Goal: Ask a question: Seek information or help from site administrators or community

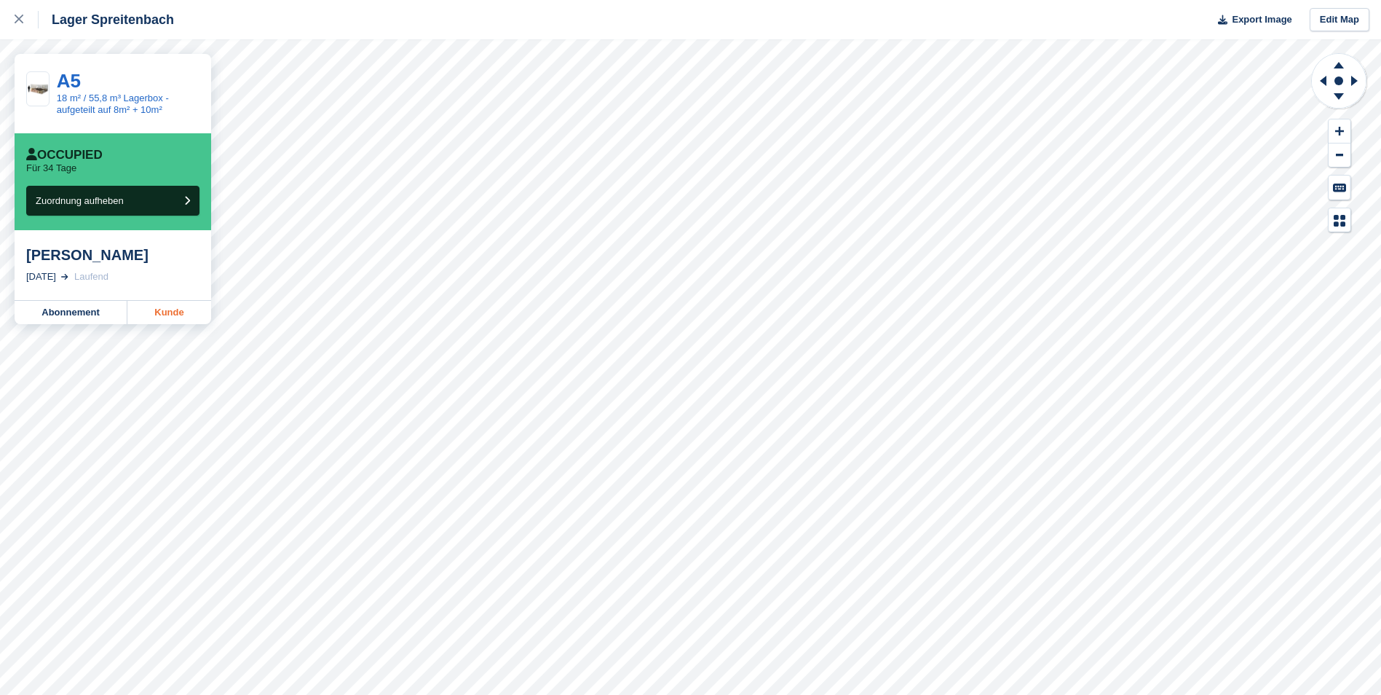
click at [172, 317] on link "Kunde" at bounding box center [169, 312] width 84 height 23
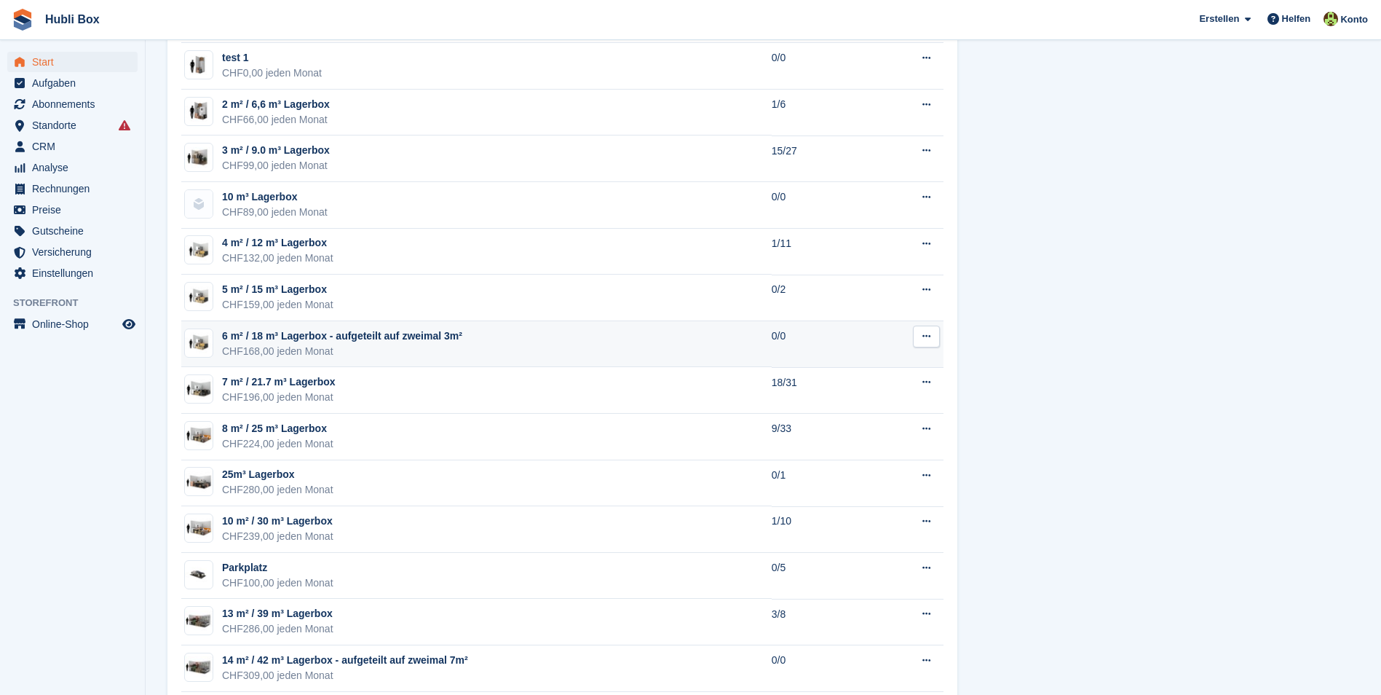
scroll to position [874, 0]
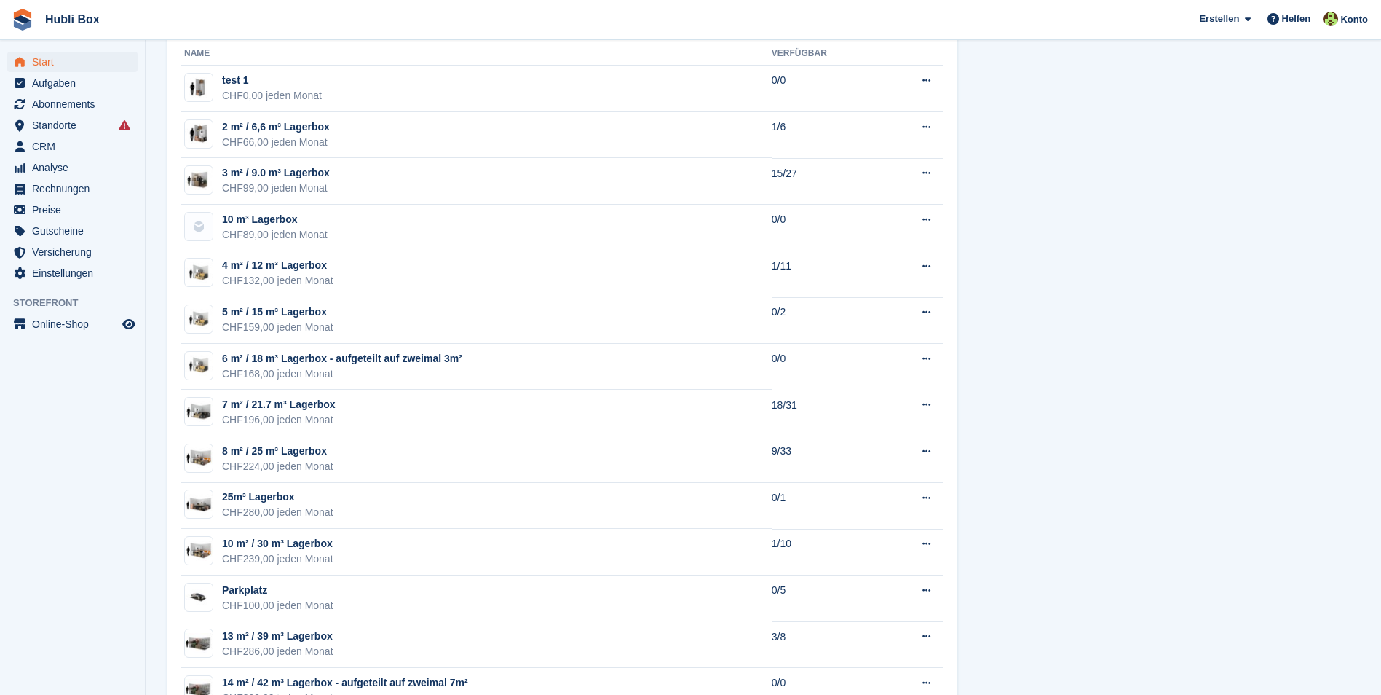
click at [72, 135] on ul "Standorte Standorte" at bounding box center [72, 125] width 145 height 21
click at [70, 130] on span "Standorte" at bounding box center [75, 125] width 87 height 20
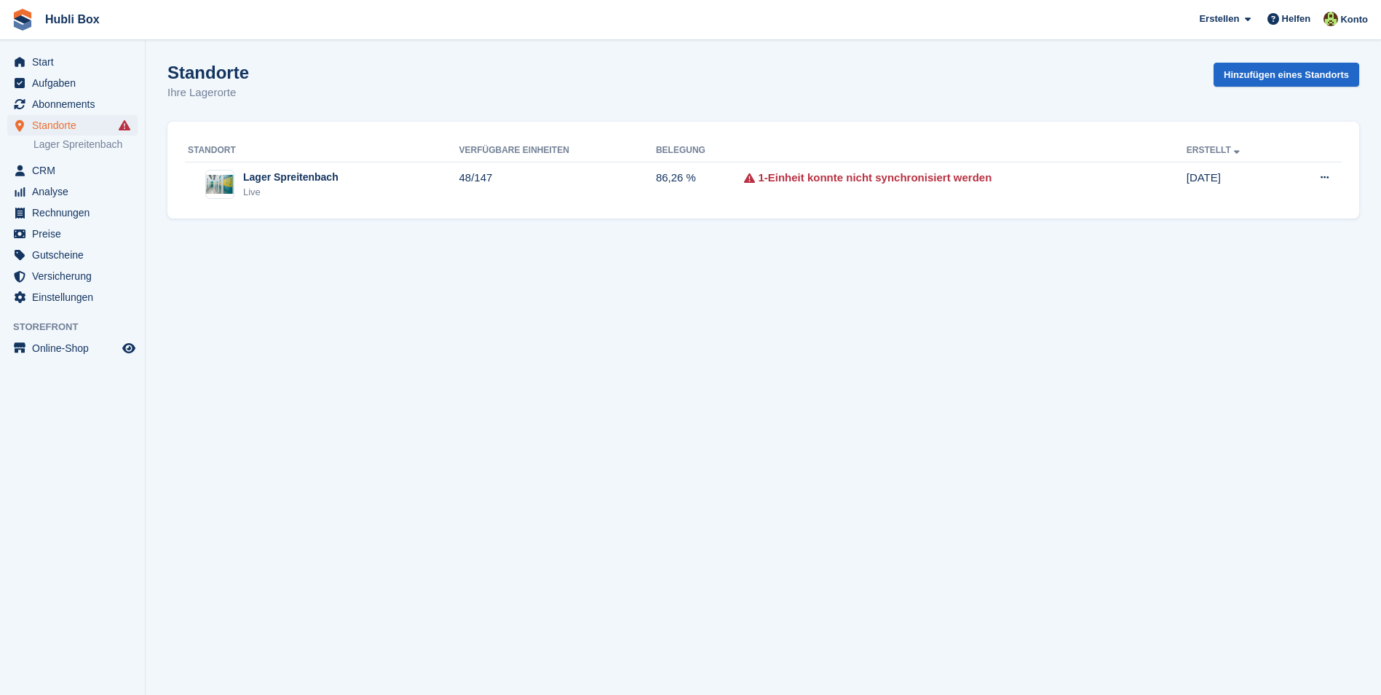
click at [317, 187] on div "Live" at bounding box center [290, 192] width 95 height 15
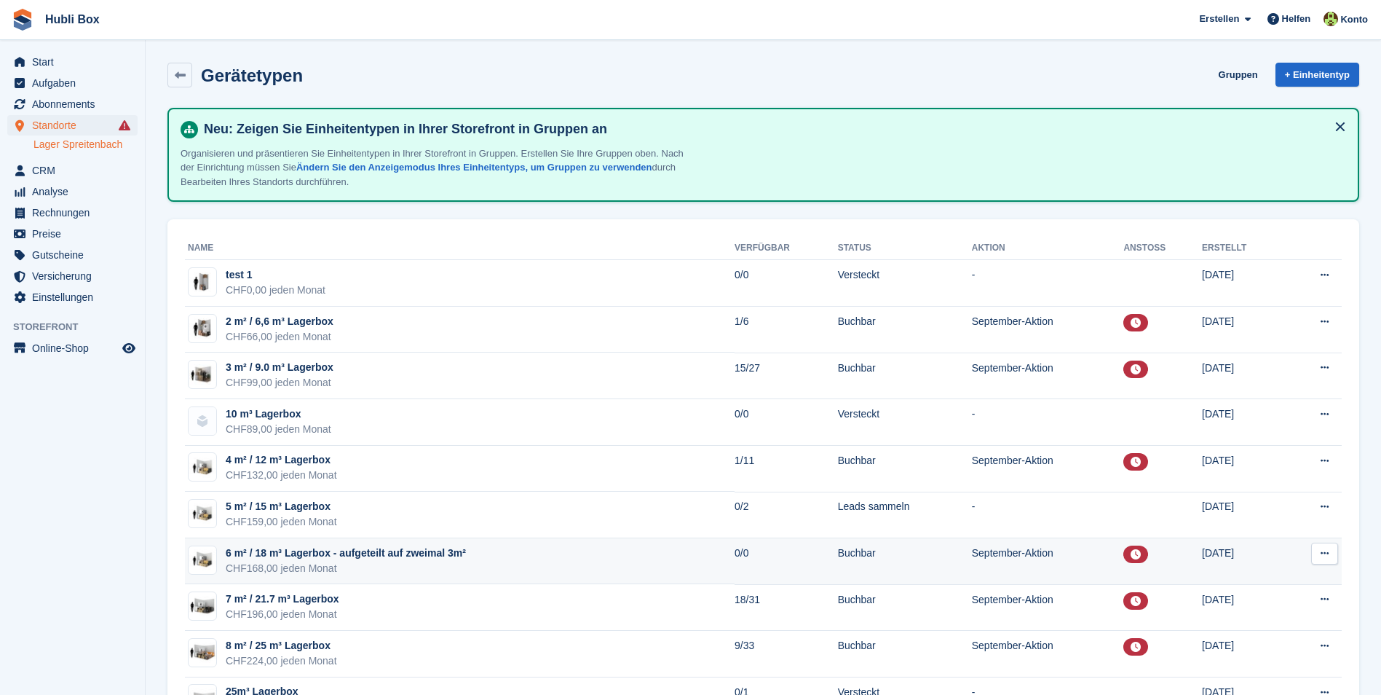
click at [325, 563] on div "CHF168,00 jeden Monat" at bounding box center [346, 568] width 240 height 15
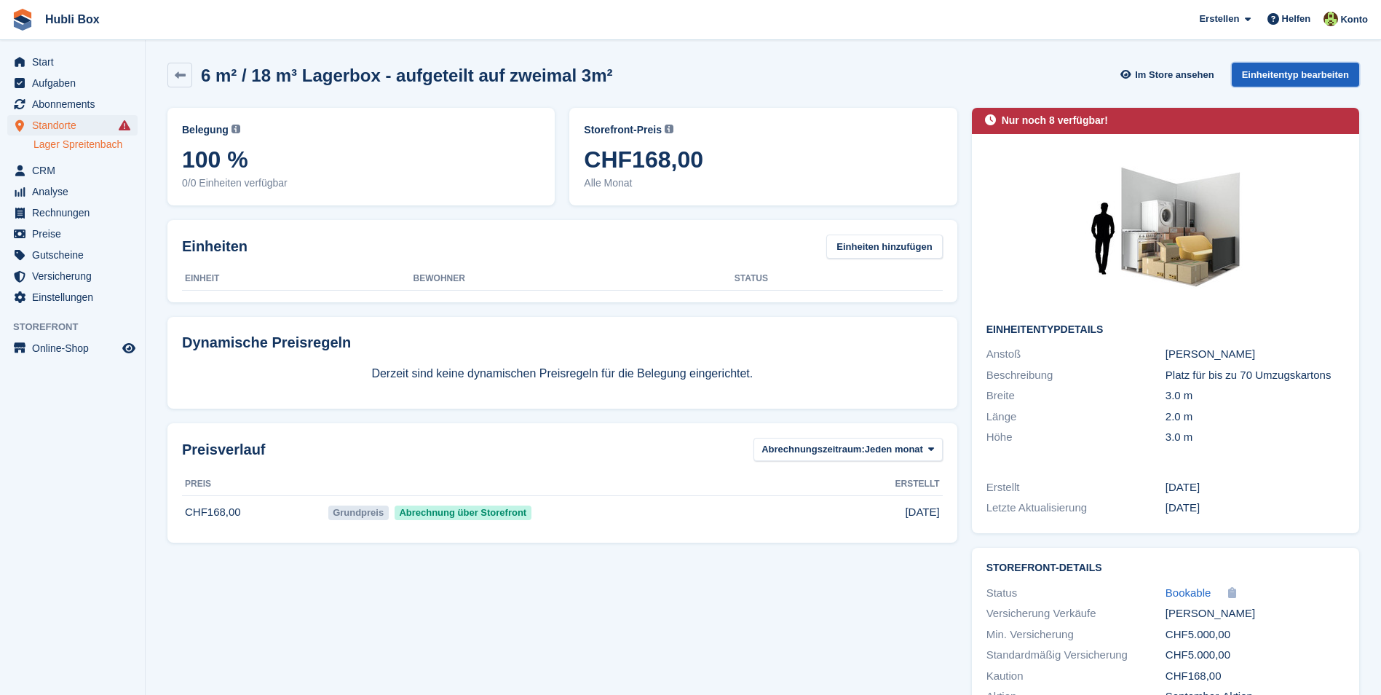
click at [1276, 80] on link "Einheitentyp bearbeiten" at bounding box center [1295, 75] width 127 height 24
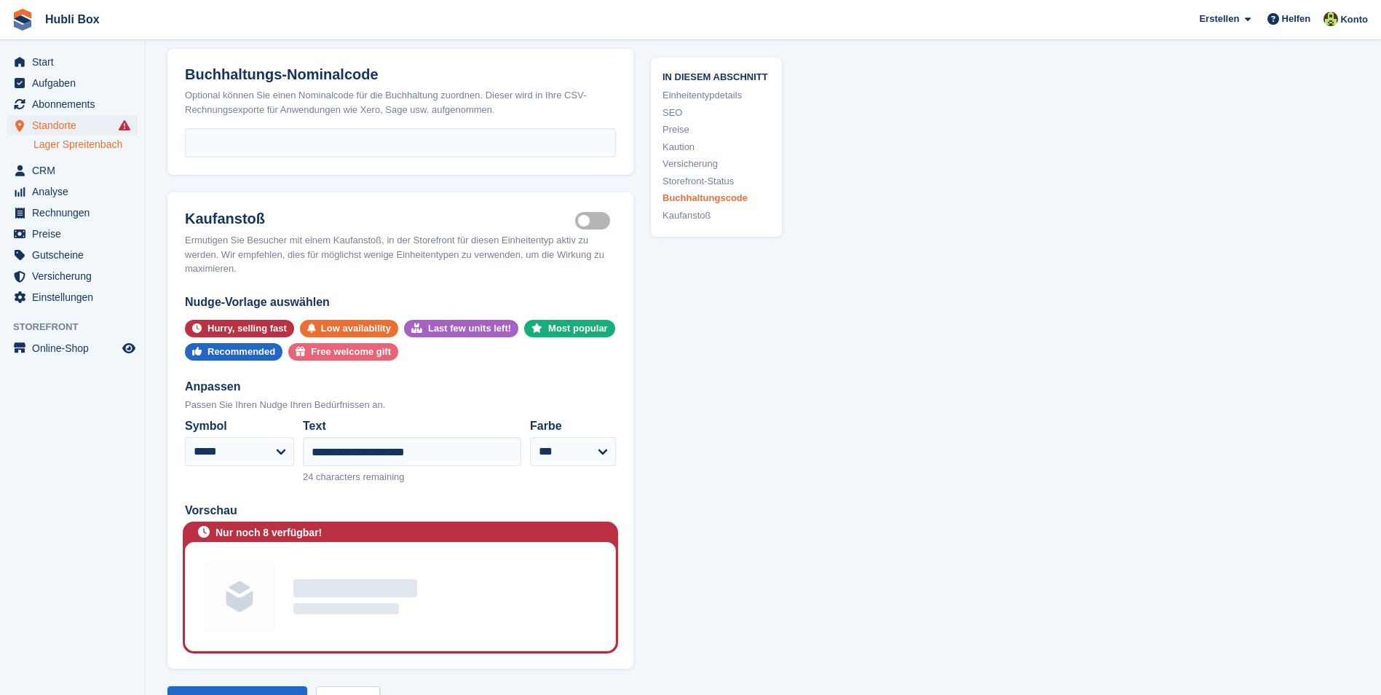
scroll to position [2767, 0]
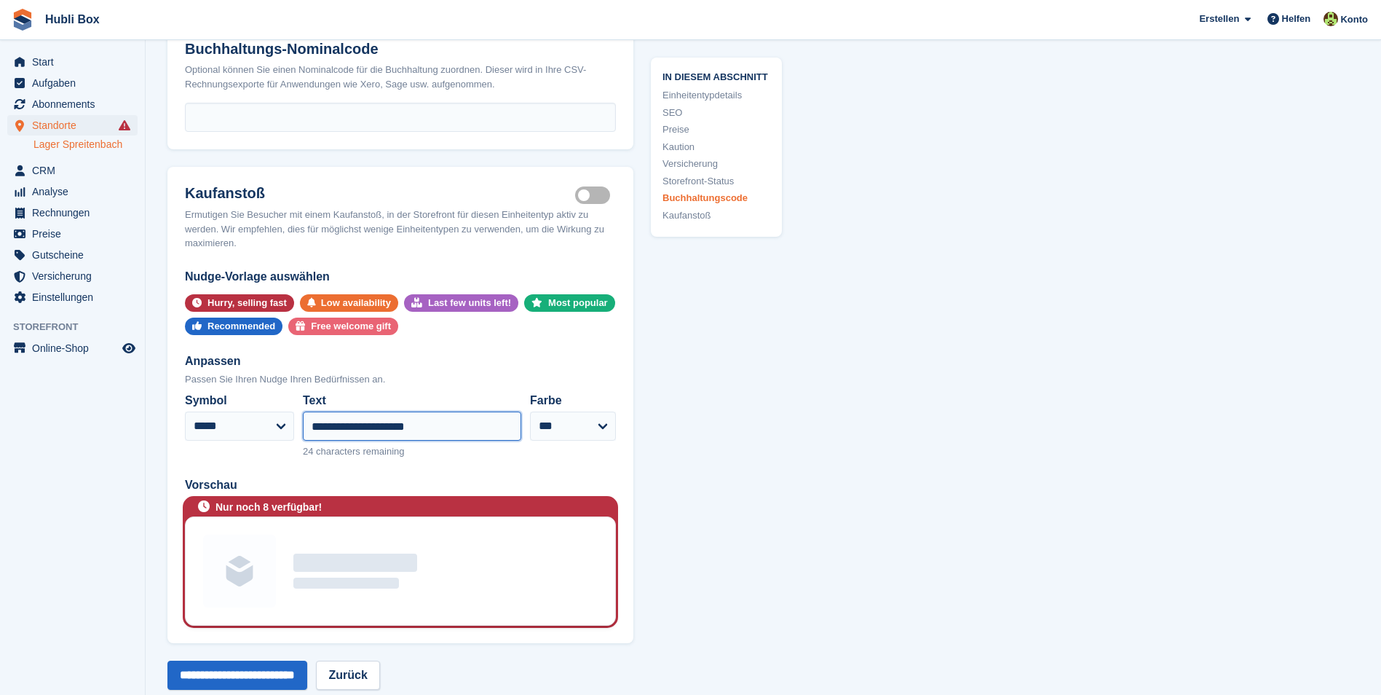
click at [368, 440] on input "**********" at bounding box center [412, 425] width 218 height 29
type input "**********"
click at [221, 682] on input "**********" at bounding box center [237, 674] width 140 height 29
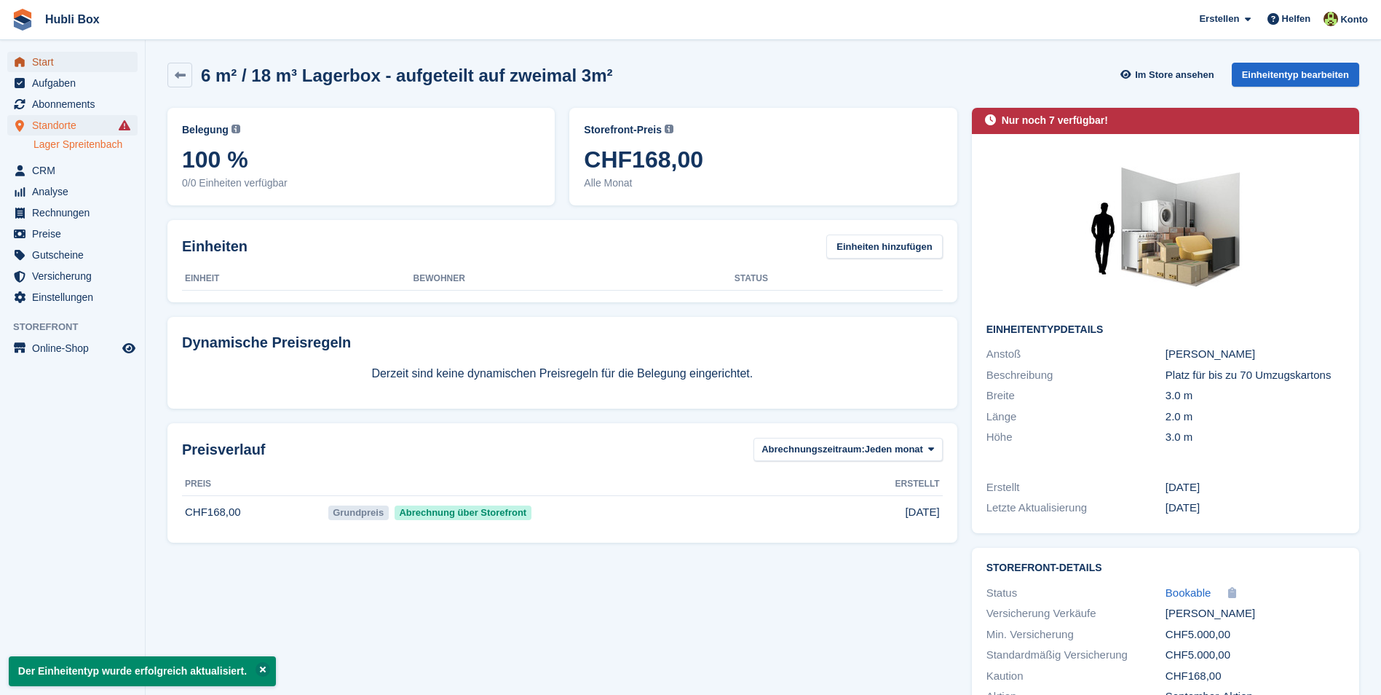
click at [78, 61] on span "Start" at bounding box center [75, 62] width 87 height 20
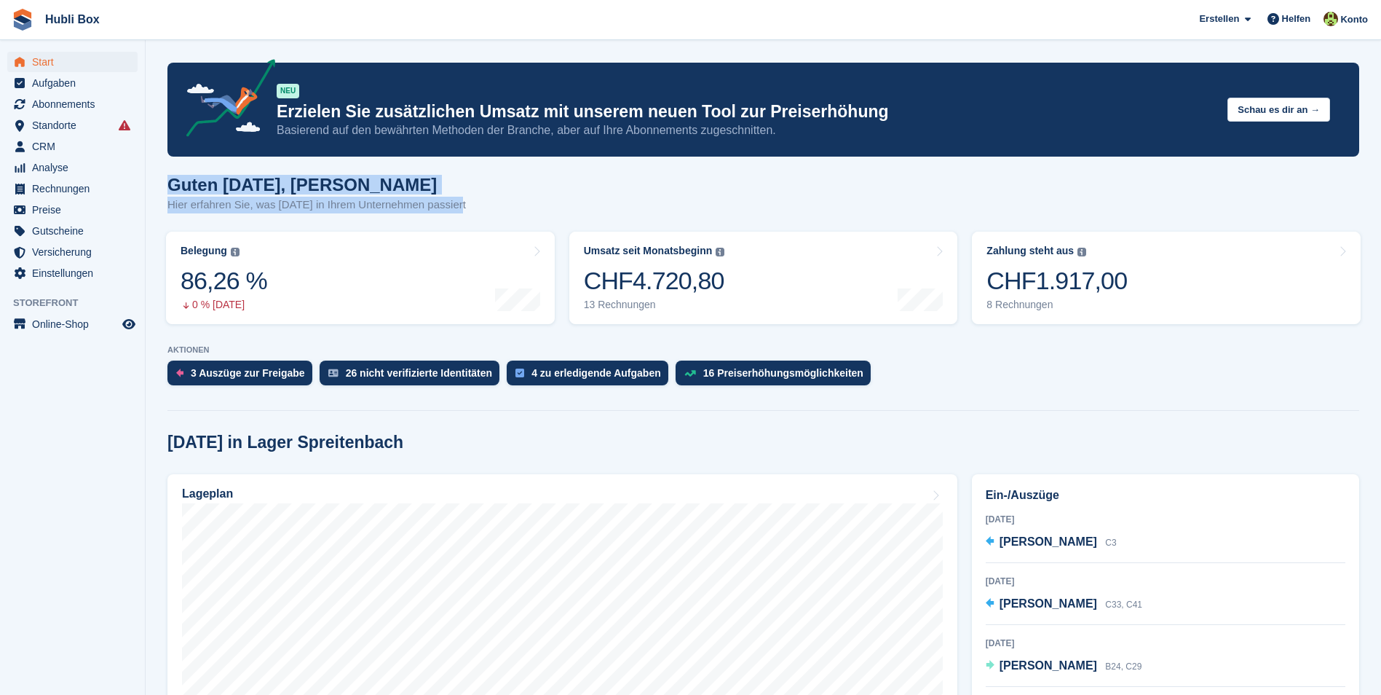
drag, startPoint x: 445, startPoint y: 198, endPoint x: 455, endPoint y: 213, distance: 18.4
click at [455, 213] on div "Guten Morgen, Luca Hier erfahren Sie, was heute in Ihrem Unternehmen passiert" at bounding box center [763, 203] width 1192 height 56
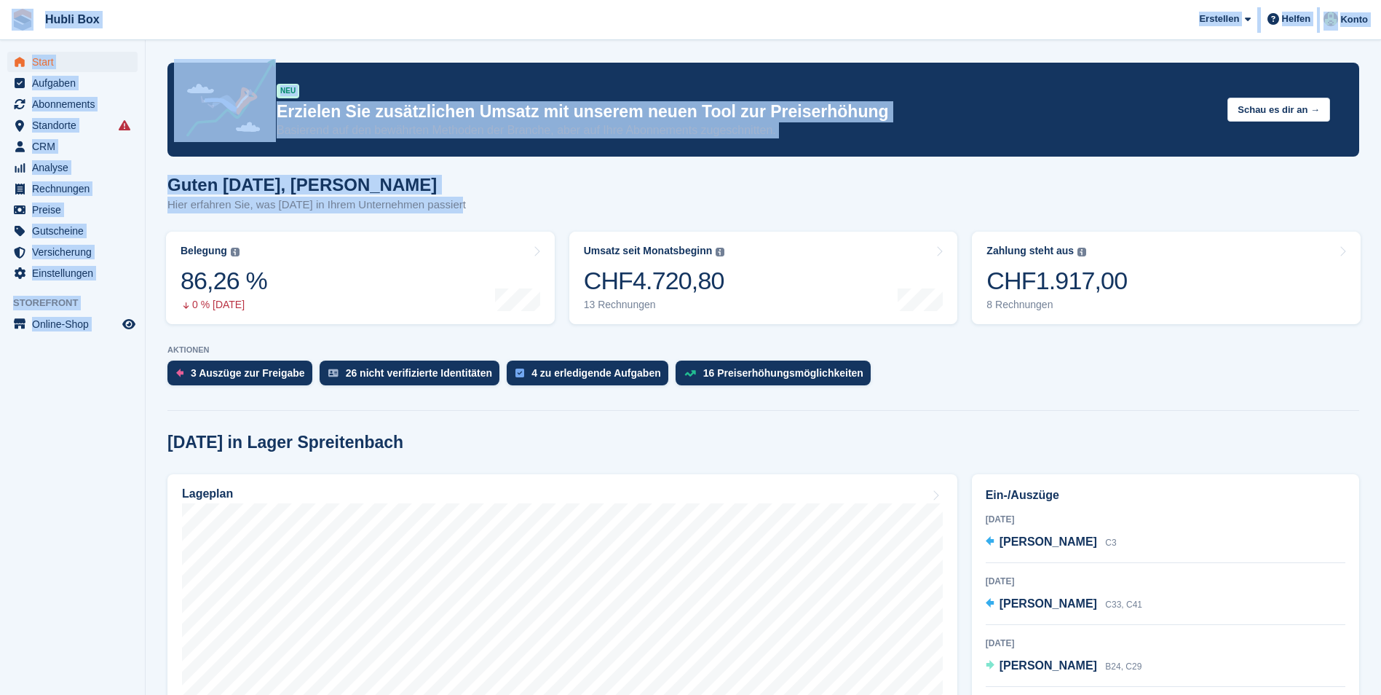
drag, startPoint x: 459, startPoint y: 208, endPoint x: 7, endPoint y: 9, distance: 493.9
click at [197, 21] on span "Hubli Box Erstellen Abonnement Rechnung Kontakt Deal Rabatt Seite Helfen Chat-S…" at bounding box center [690, 19] width 1381 height 39
click at [356, 25] on span "Hubli Box Erstellen Abonnement Rechnung Kontakt Deal Rabatt Seite Helfen Chat-S…" at bounding box center [690, 19] width 1381 height 39
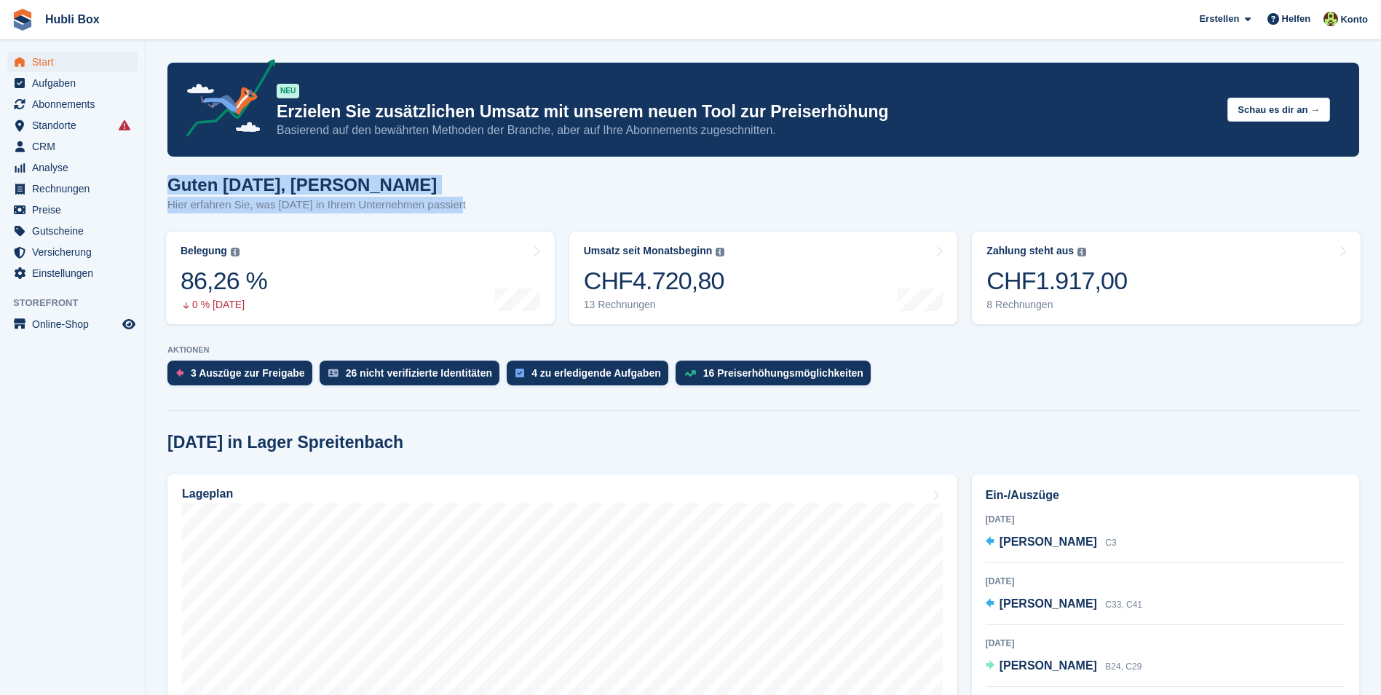
drag, startPoint x: 454, startPoint y: 211, endPoint x: 165, endPoint y: 177, distance: 290.3
click at [125, 363] on aside "Start Aufgaben Abonnements Abonnements Abonnements Preiserhöhungen NEU Preiserh…" at bounding box center [72, 351] width 145 height 622
click at [124, 363] on aside "Start Aufgaben Abonnements Abonnements Abonnements Preiserhöhungen NEU Preiserh…" at bounding box center [72, 351] width 145 height 622
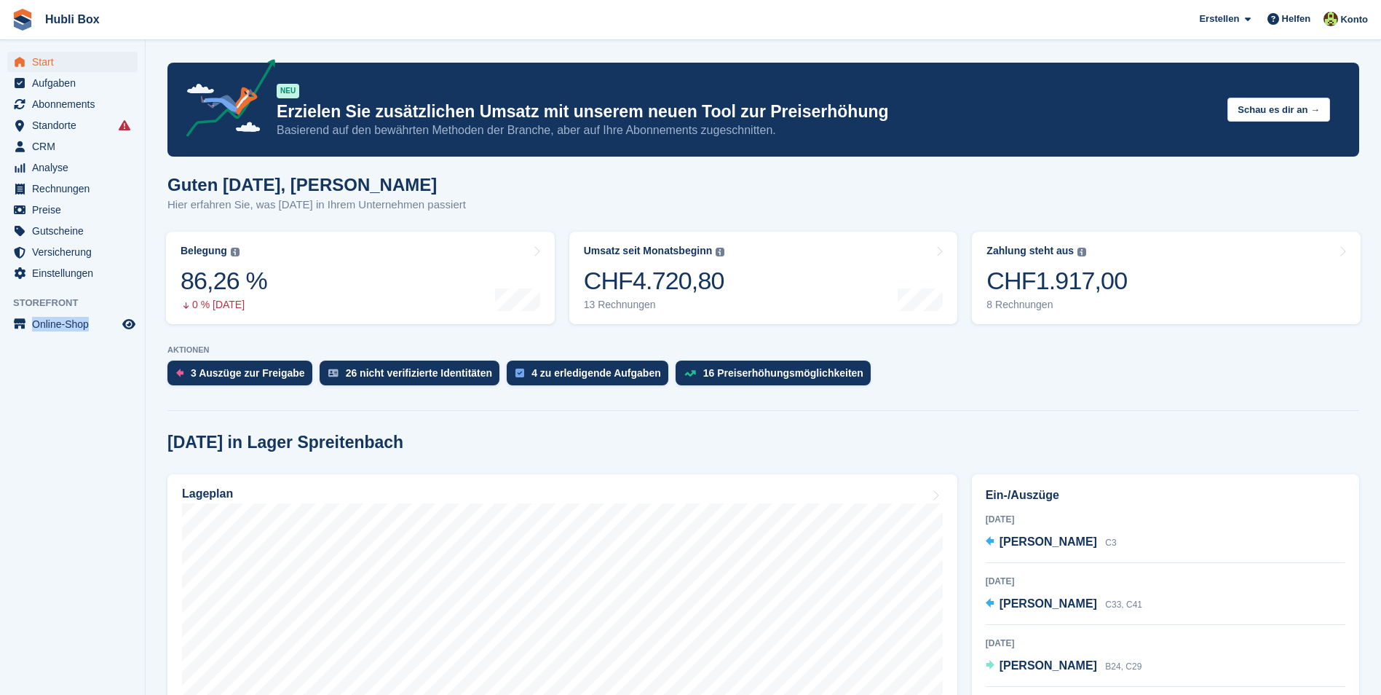
click at [124, 363] on aside "Start Aufgaben Abonnements Abonnements Abonnements Preiserhöhungen NEU Preiserh…" at bounding box center [72, 351] width 145 height 622
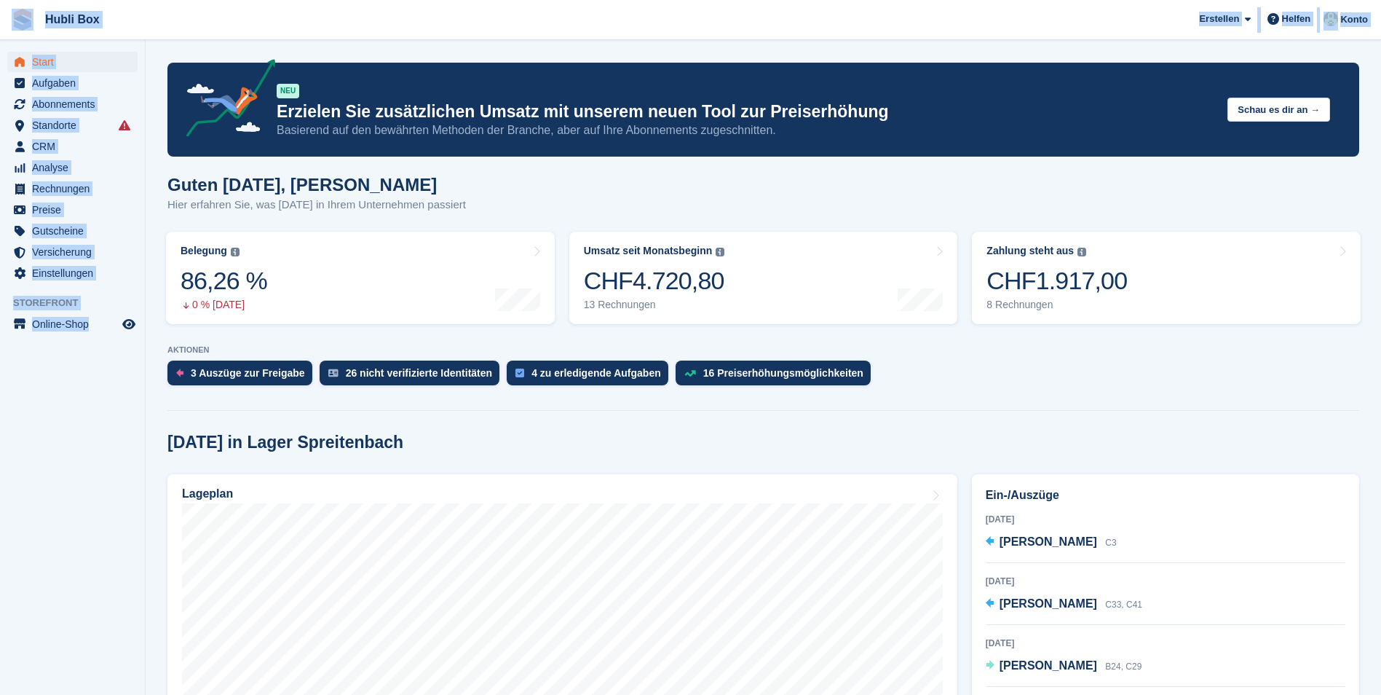
drag, startPoint x: 126, startPoint y: 365, endPoint x: 20, endPoint y: 21, distance: 359.7
click at [143, 28] on span "Hubli Box Erstellen Abonnement Rechnung Kontakt Deal Rabatt Seite Helfen Chat-S…" at bounding box center [690, 19] width 1381 height 39
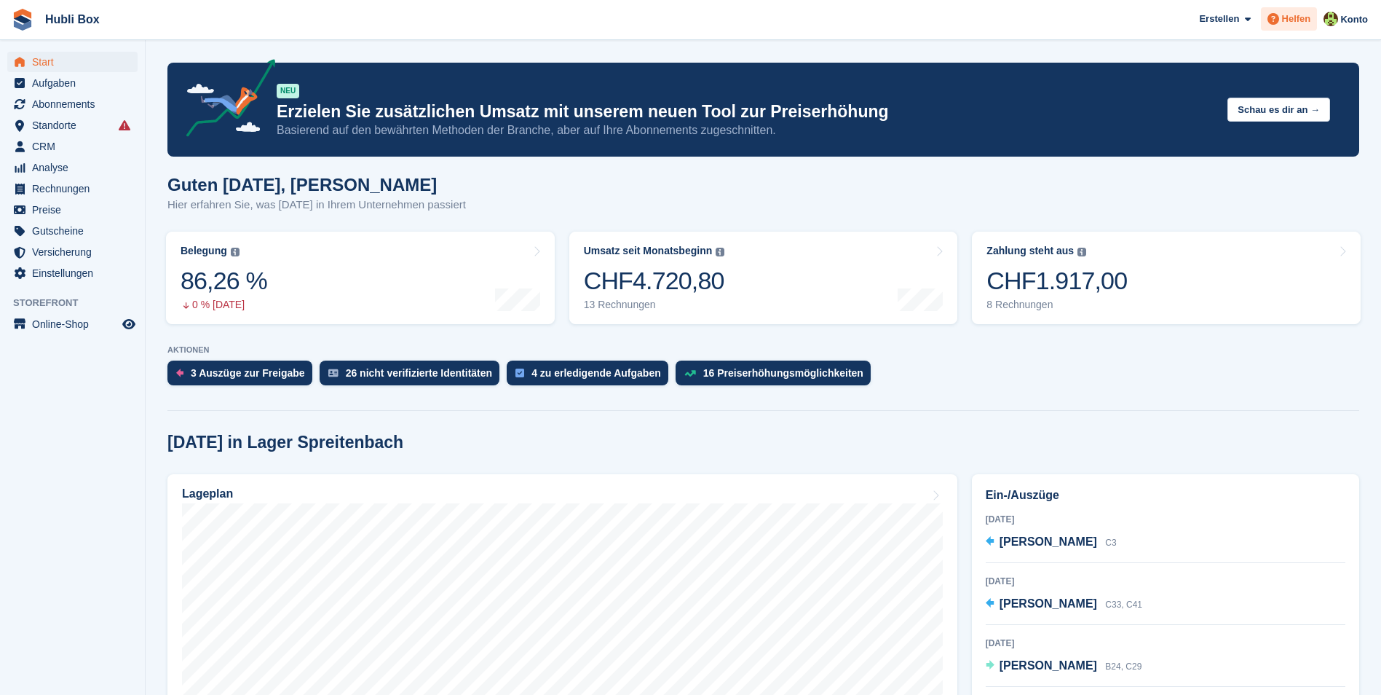
click at [1281, 15] on span at bounding box center [1273, 18] width 17 height 17
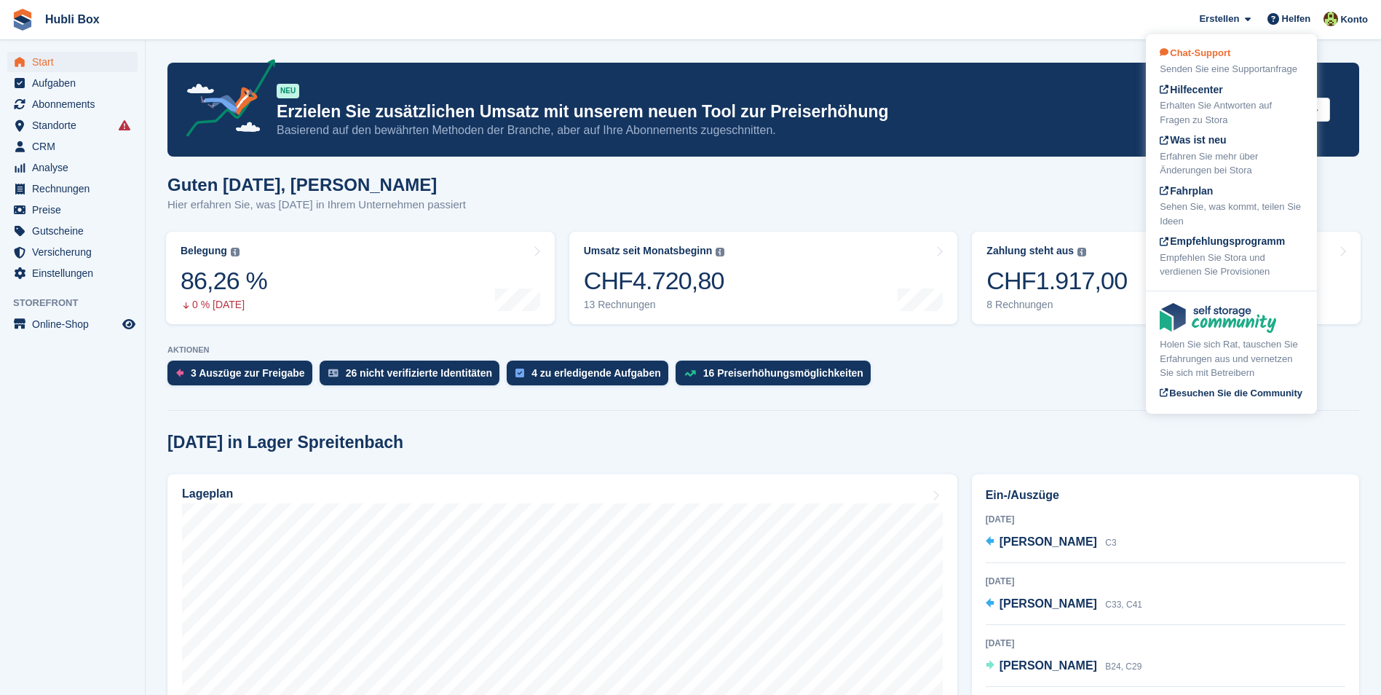
click at [1238, 63] on div "Senden Sie eine Supportanfrage" at bounding box center [1231, 69] width 143 height 15
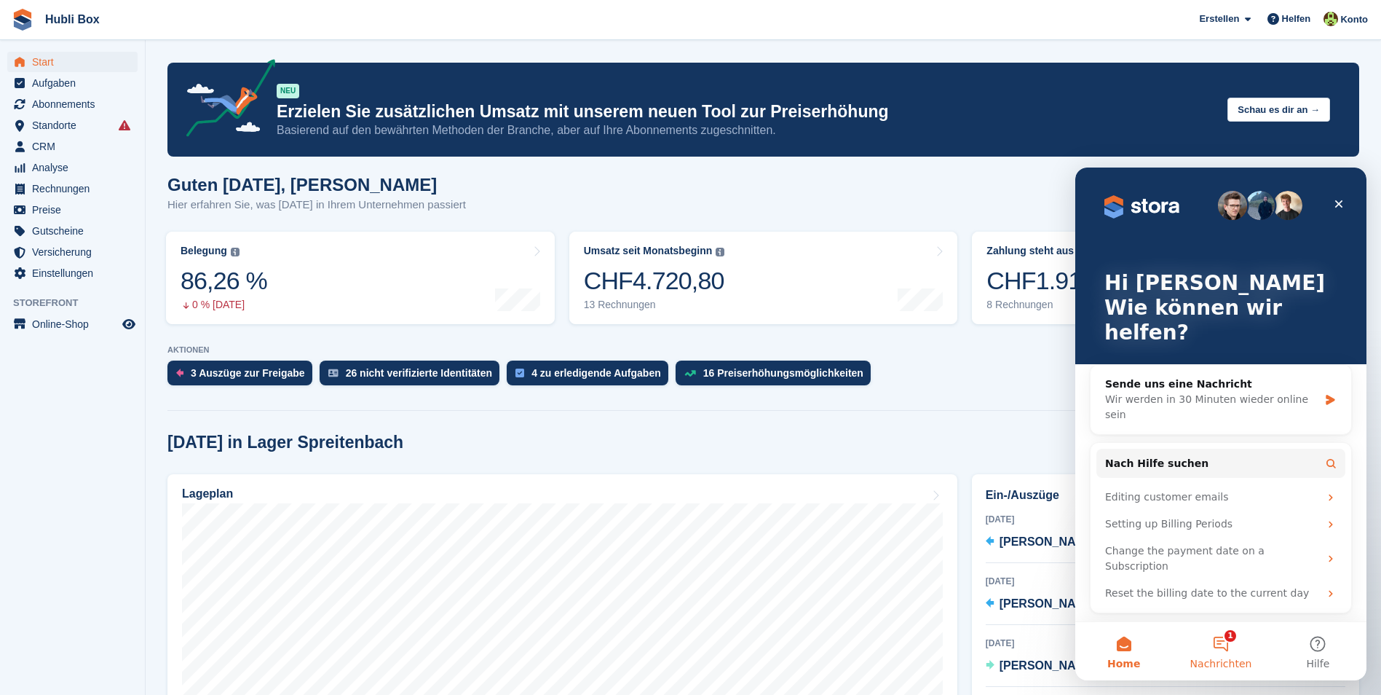
click at [1224, 644] on button "1 Nachrichten" at bounding box center [1220, 651] width 97 height 58
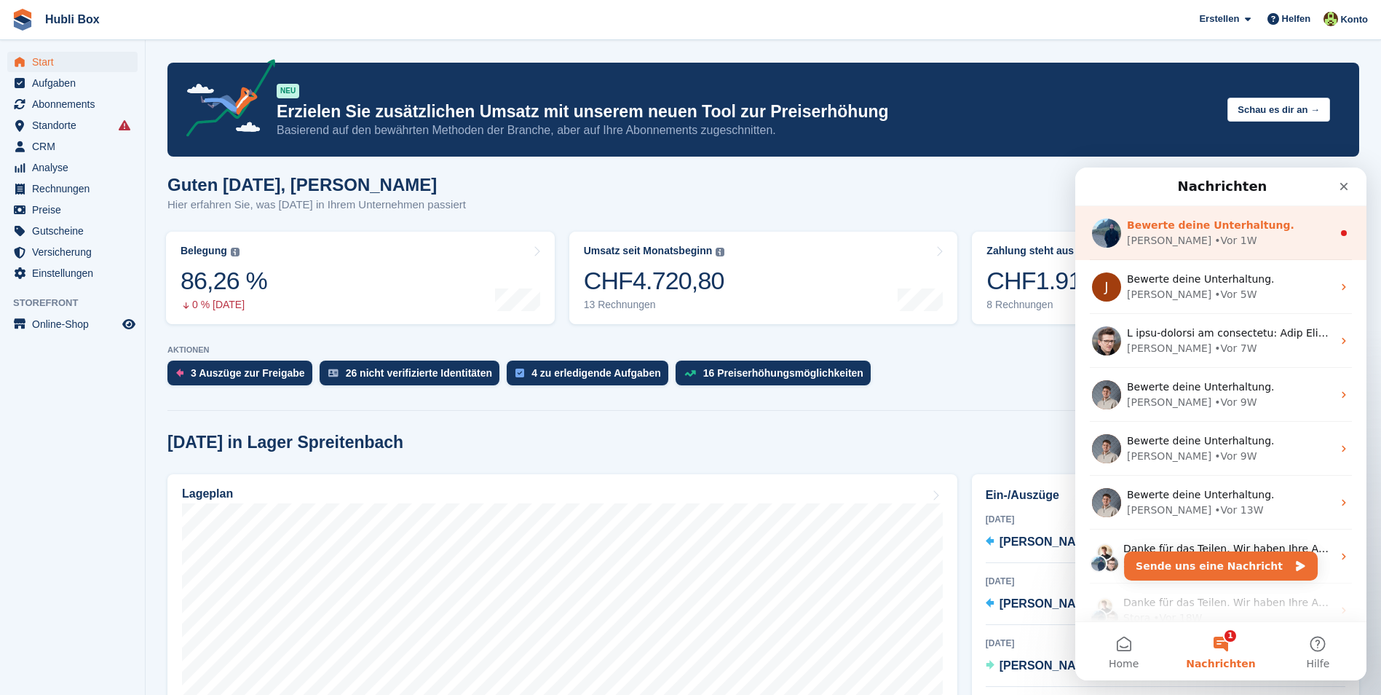
click at [1198, 239] on div "Brian • Vor 1W" at bounding box center [1229, 240] width 205 height 15
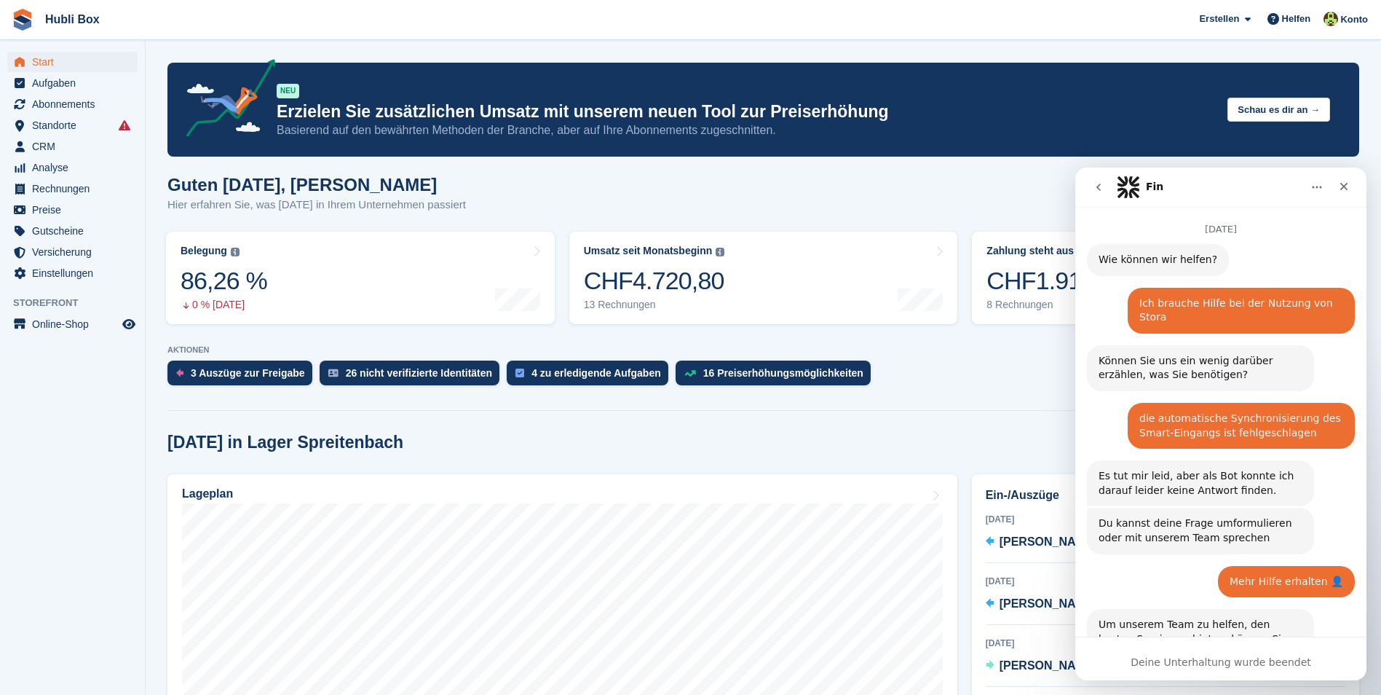
scroll to position [2, 0]
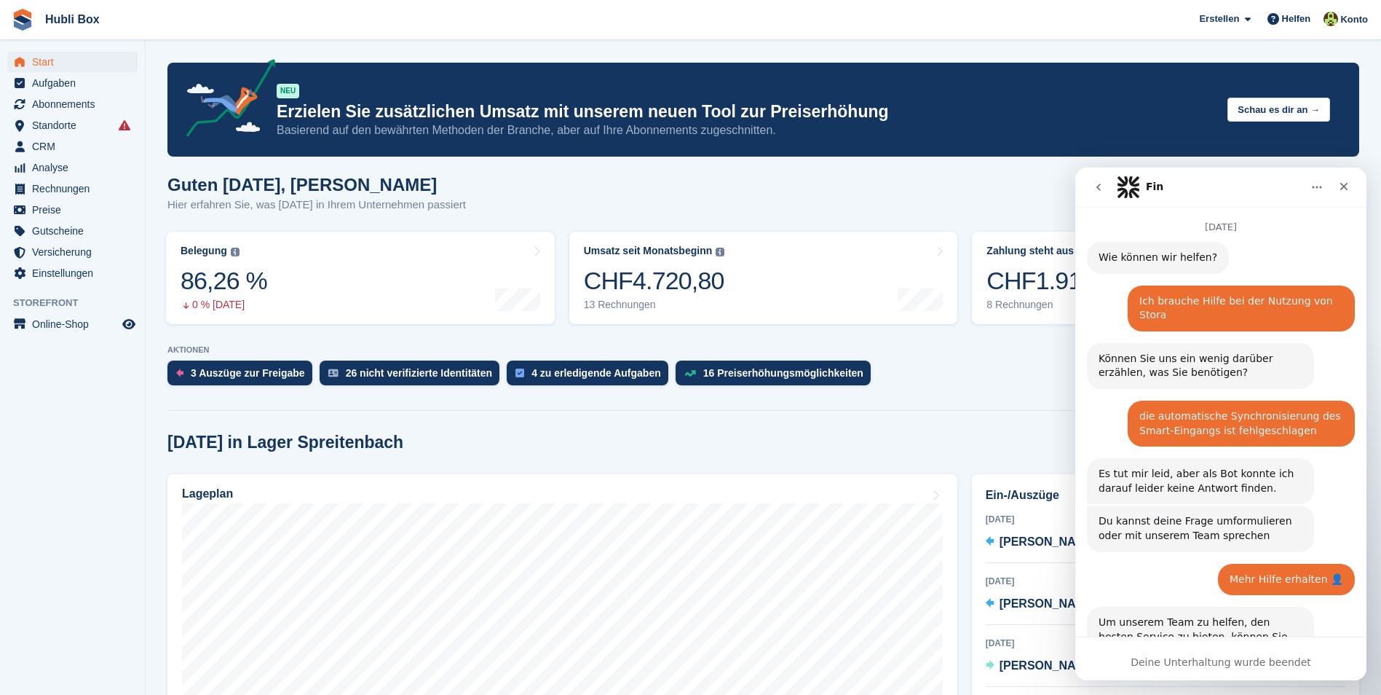
click at [1093, 183] on button "go back" at bounding box center [1099, 187] width 28 height 28
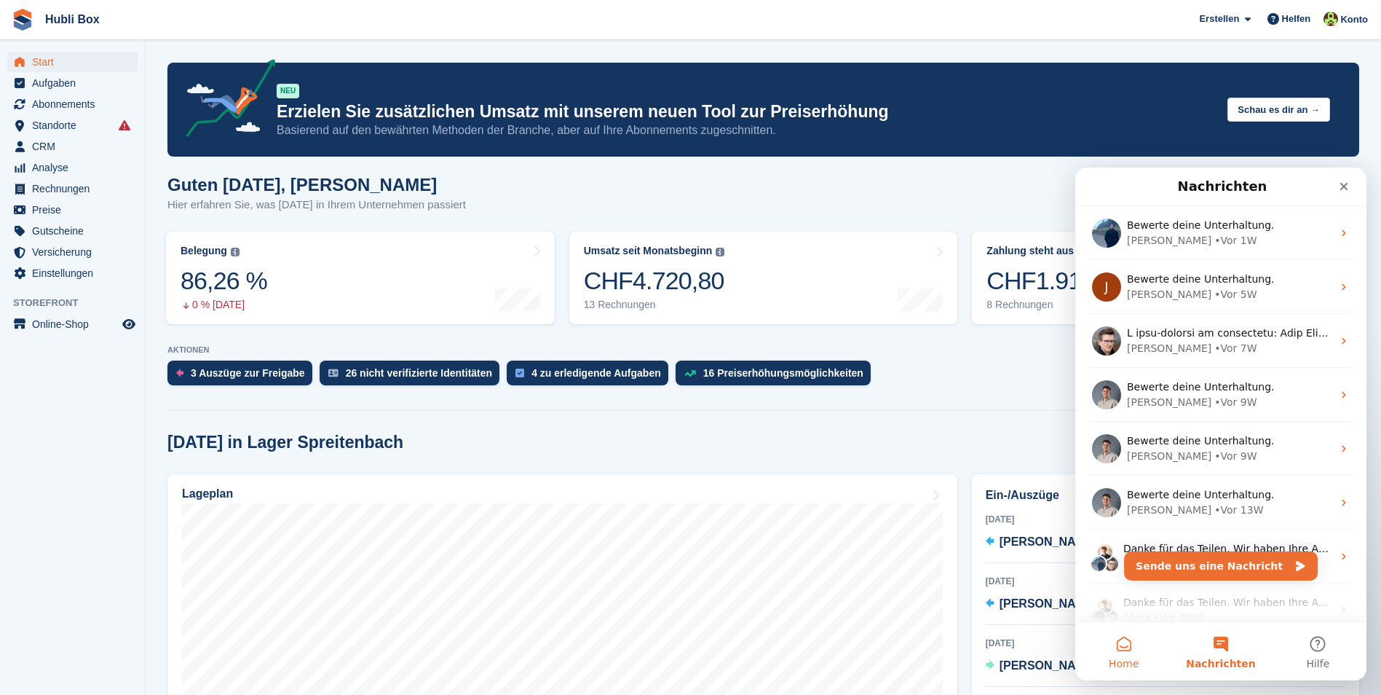
click at [1130, 649] on button "Home" at bounding box center [1123, 651] width 97 height 58
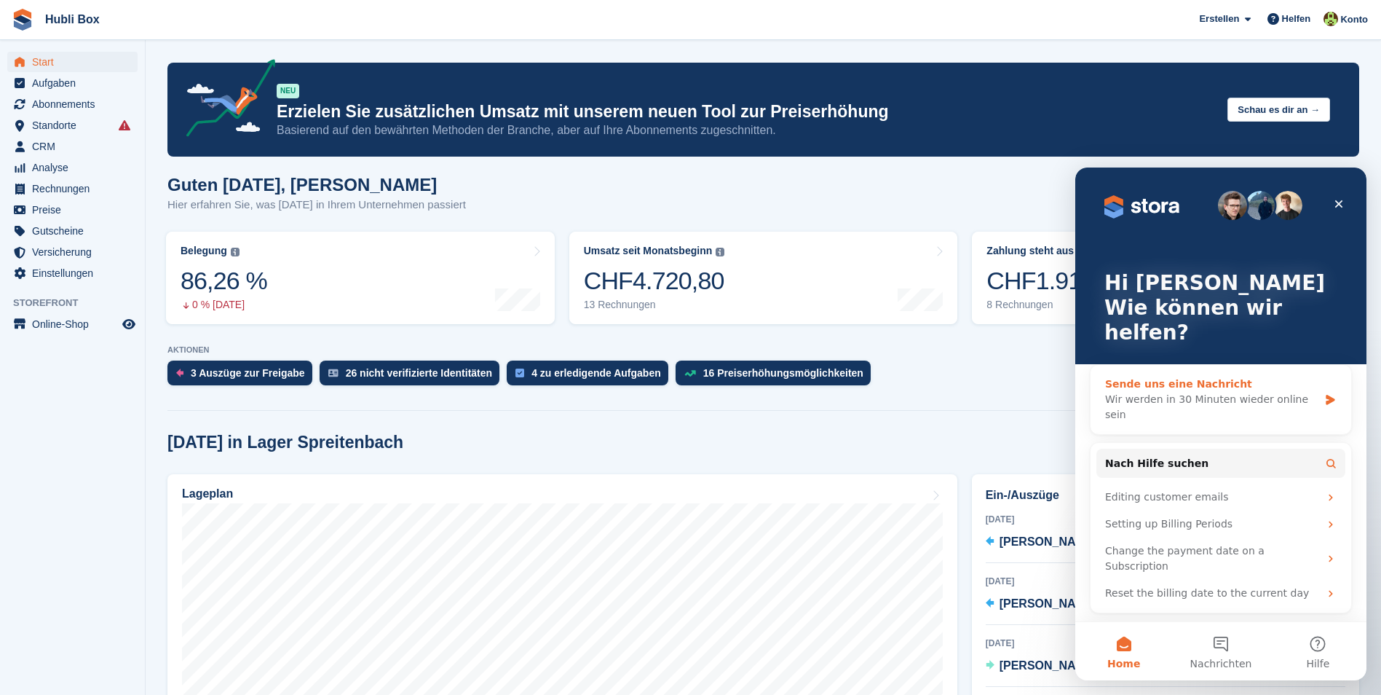
click at [1220, 392] on div "Wir werden in 30 Minuten wieder online sein" at bounding box center [1211, 407] width 213 height 31
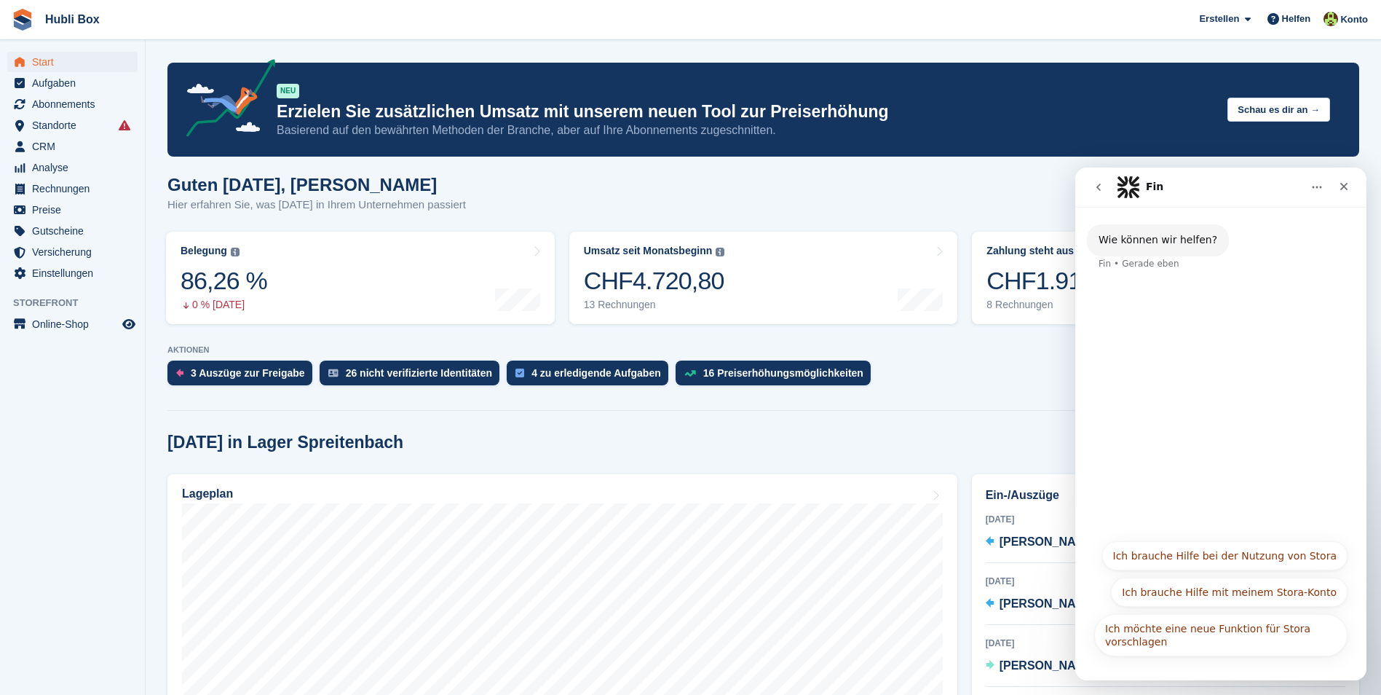
click at [1217, 588] on button "Ich brauche Hilfe mit meinem Stora-Konto" at bounding box center [1229, 591] width 237 height 29
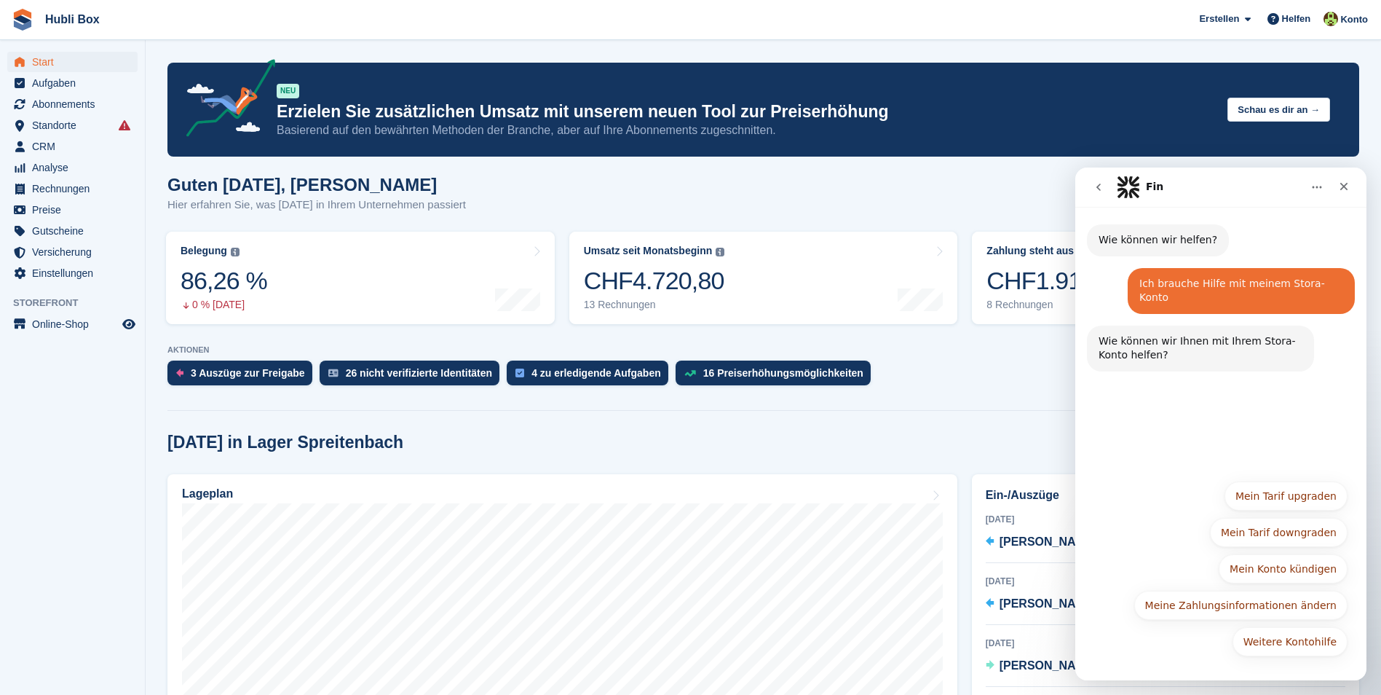
click at [1287, 656] on div "Weitere Kontohilfe Mein Tarif upgraden Mein Tarif downgraden Mein Konto kündige…" at bounding box center [1220, 572] width 253 height 182
click at [1284, 637] on button "Weitere Kontohilfe" at bounding box center [1290, 641] width 115 height 29
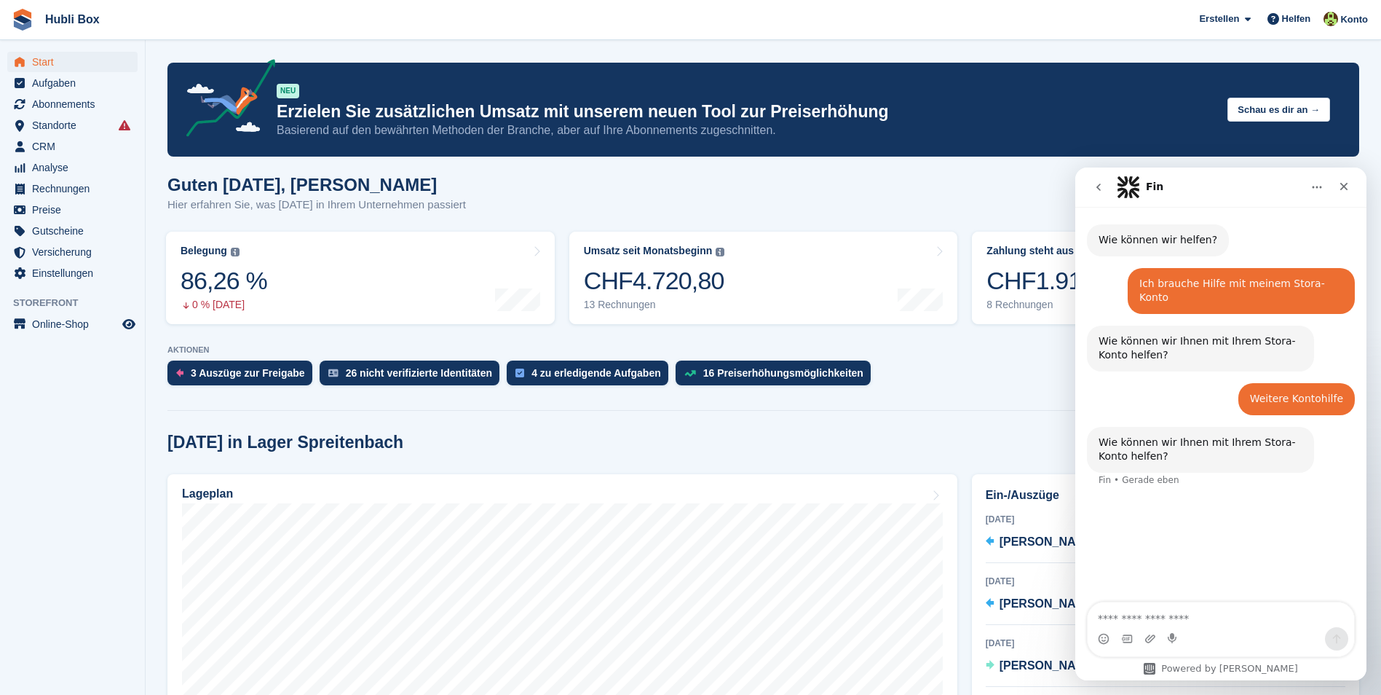
click at [1235, 604] on textarea "Nachricht senden..." at bounding box center [1221, 614] width 266 height 25
click at [1206, 612] on textarea "**********" at bounding box center [1221, 585] width 266 height 54
click at [1271, 612] on textarea "**********" at bounding box center [1221, 585] width 266 height 54
type textarea "**********"
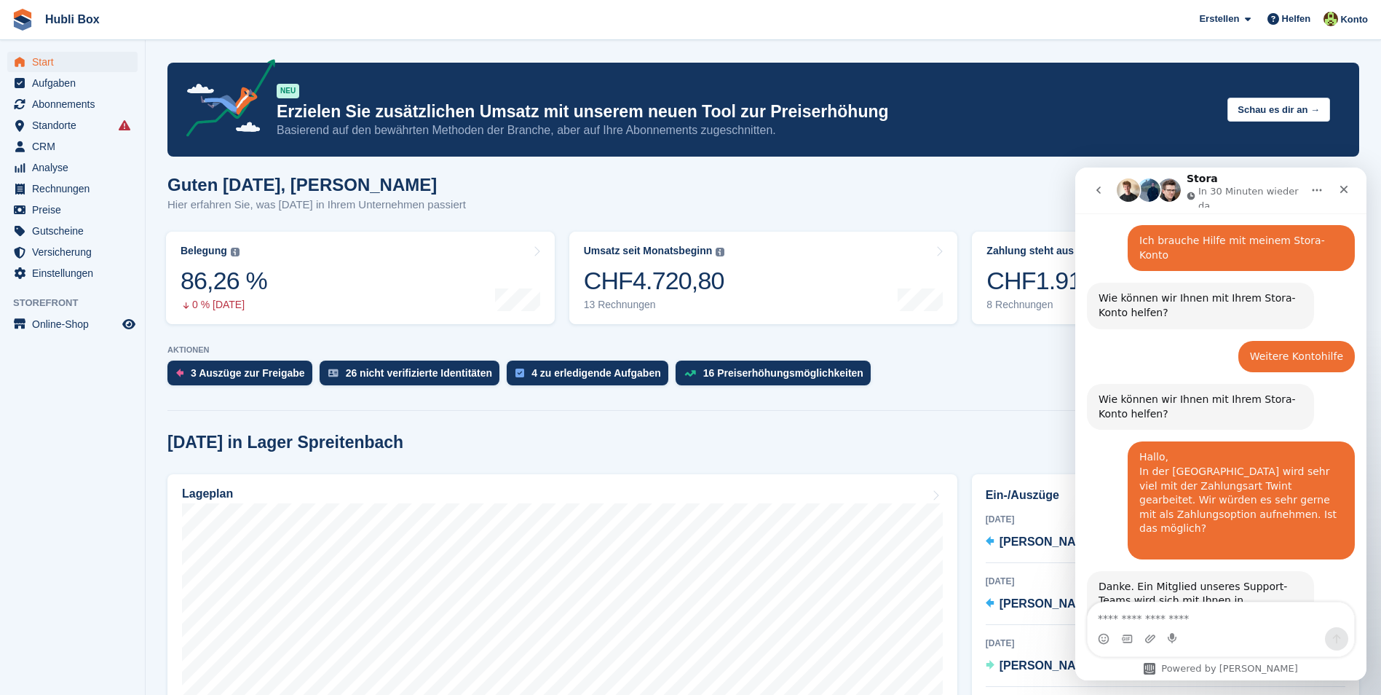
scroll to position [121, 0]
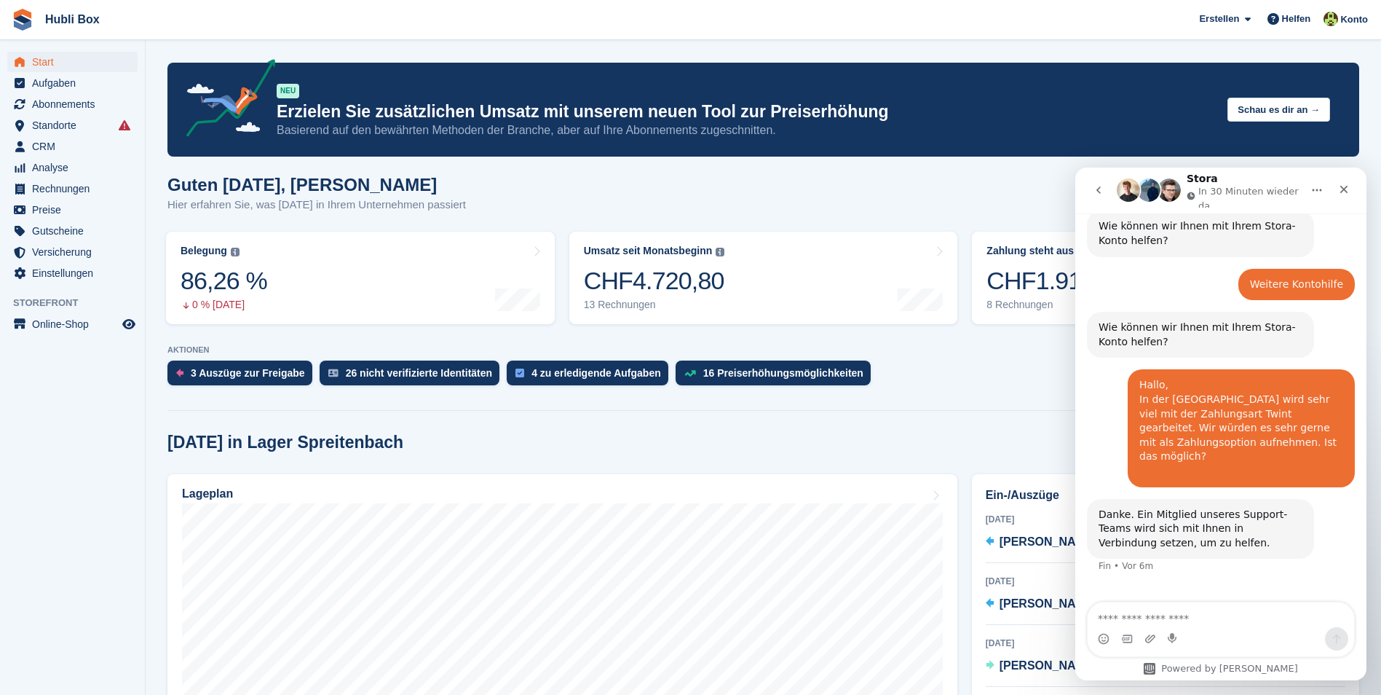
click at [1025, 406] on div at bounding box center [763, 407] width 1192 height 7
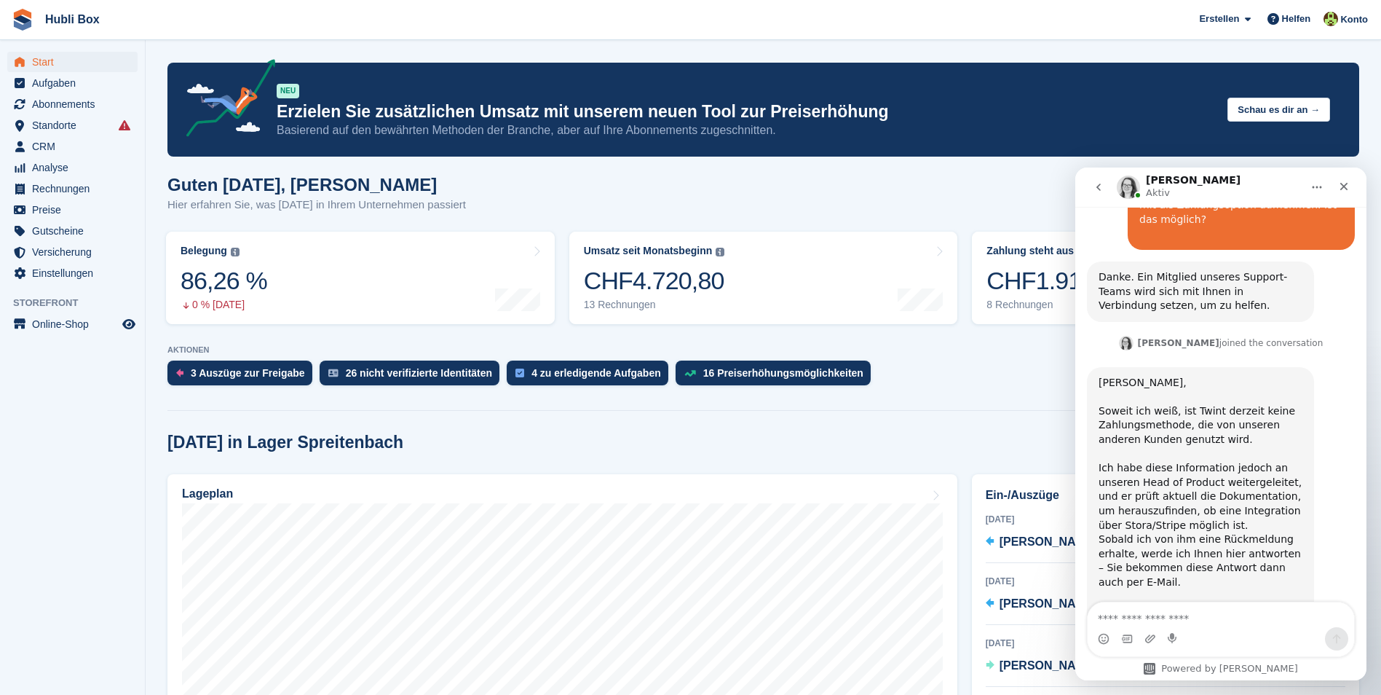
scroll to position [407, 0]
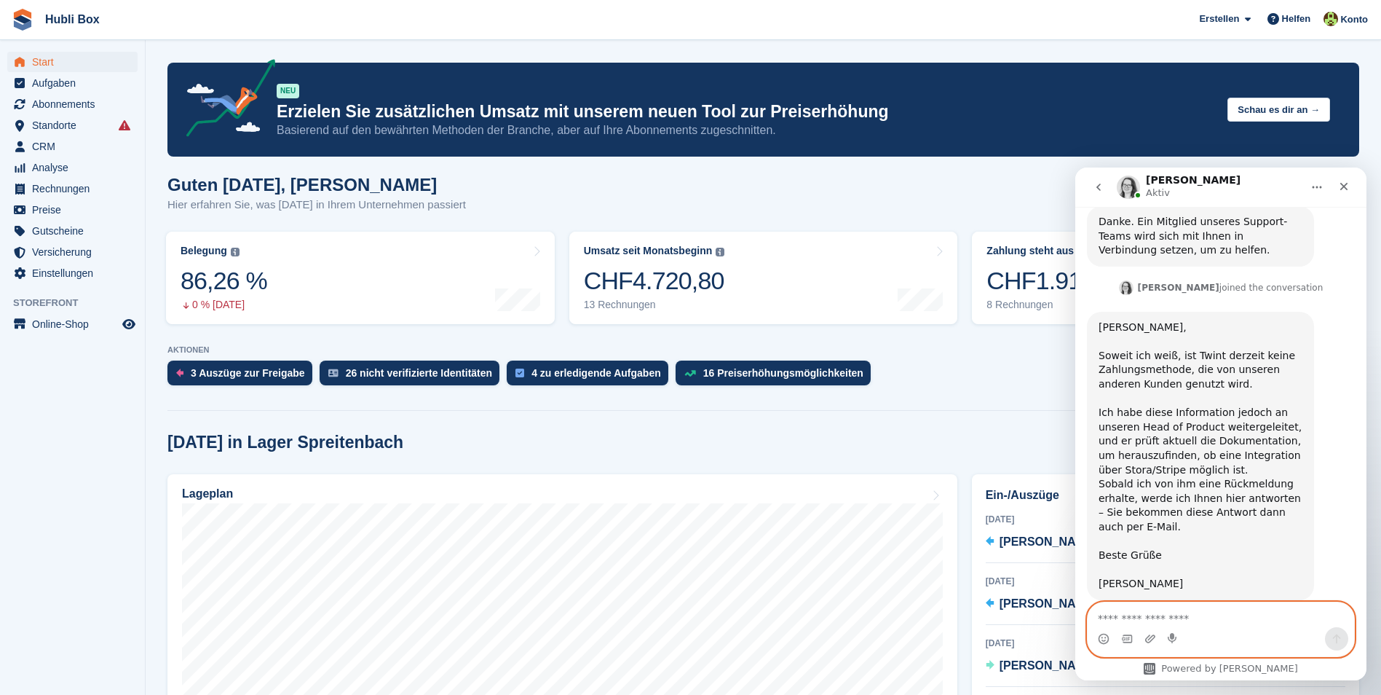
click at [1168, 611] on textarea "Nachricht senden..." at bounding box center [1221, 614] width 266 height 25
type textarea "**********"
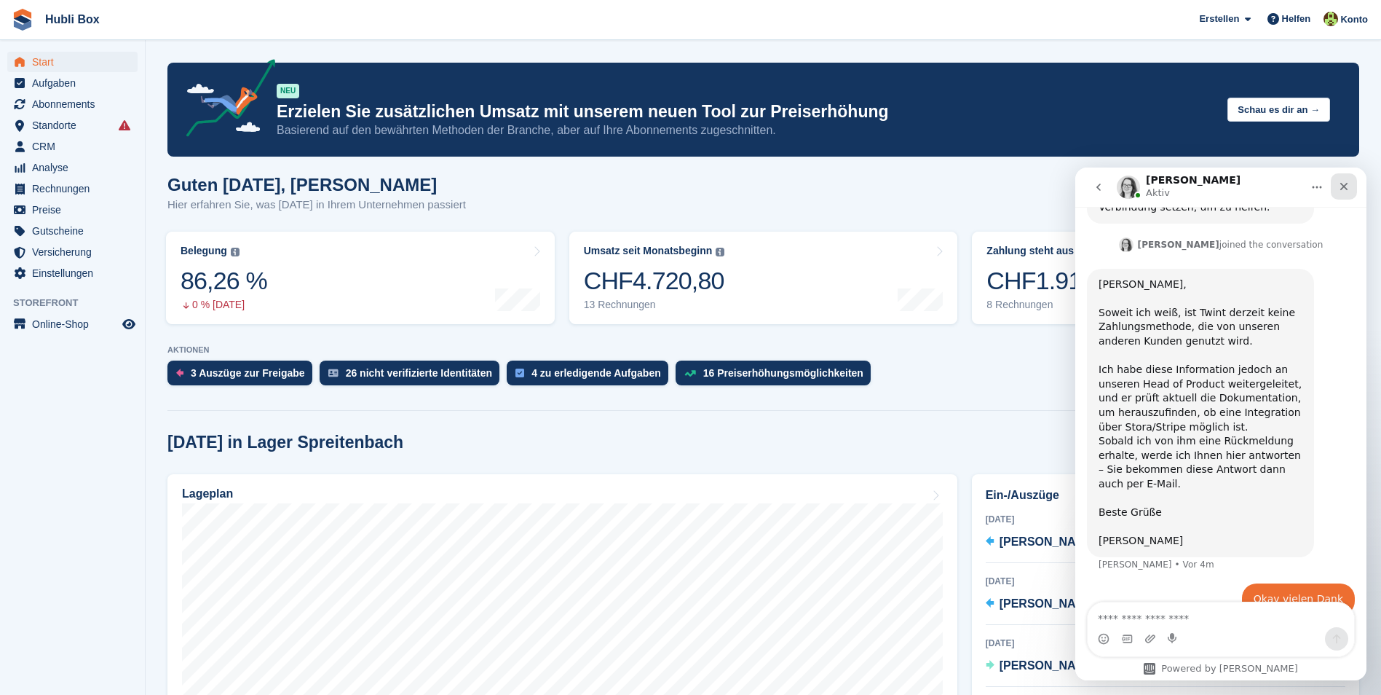
click at [1344, 195] on div "Schließen" at bounding box center [1344, 186] width 26 height 26
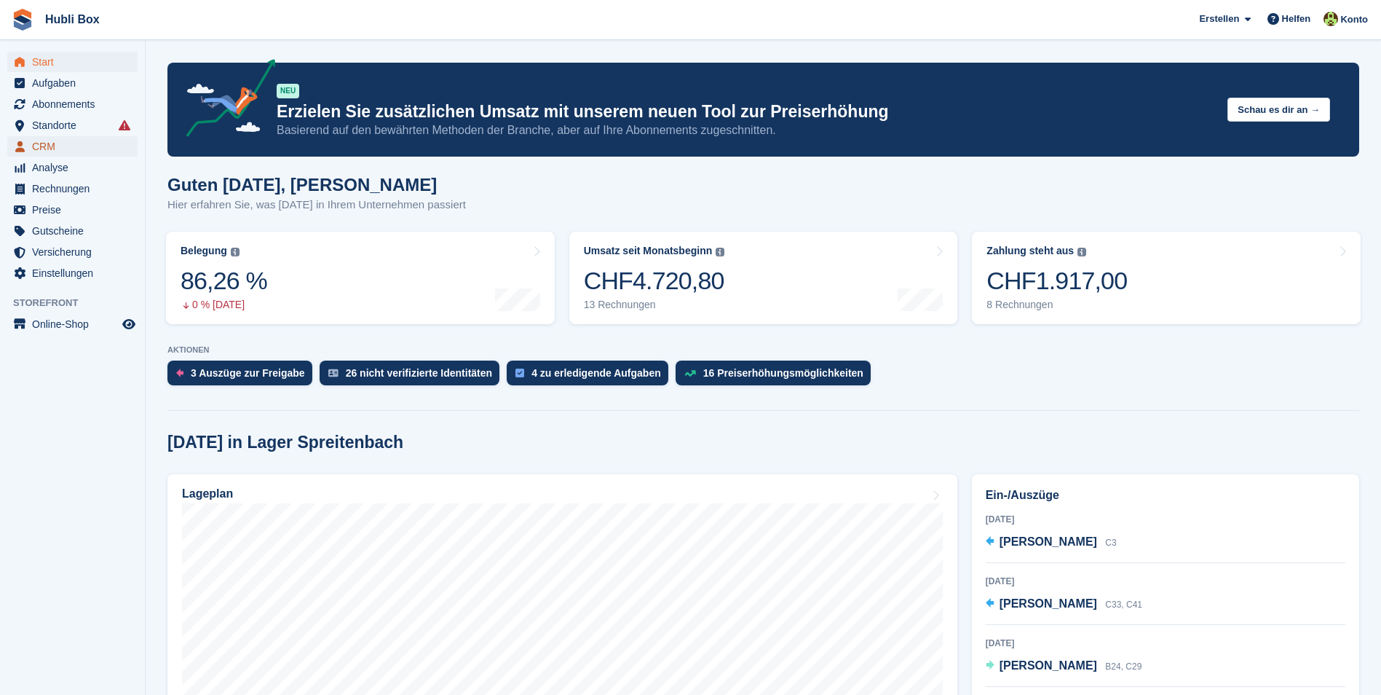
click at [58, 146] on span "CRM" at bounding box center [75, 146] width 87 height 20
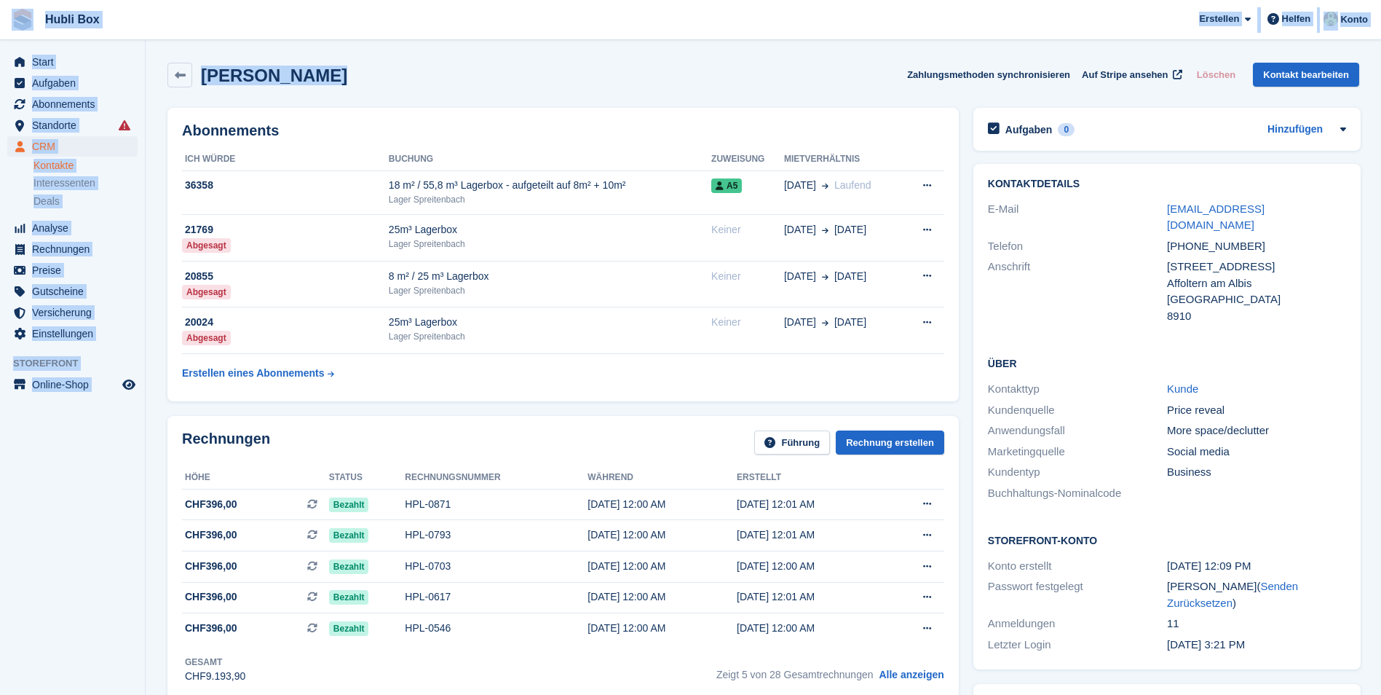
drag, startPoint x: 368, startPoint y: 78, endPoint x: 6, endPoint y: 31, distance: 364.9
click at [309, 80] on div "Allan Steiner Zahlungsmethoden synchronisieren Auf Stripe ansehen Löschen Konta…" at bounding box center [763, 75] width 1192 height 25
drag, startPoint x: 303, startPoint y: 76, endPoint x: 12, endPoint y: 13, distance: 298.0
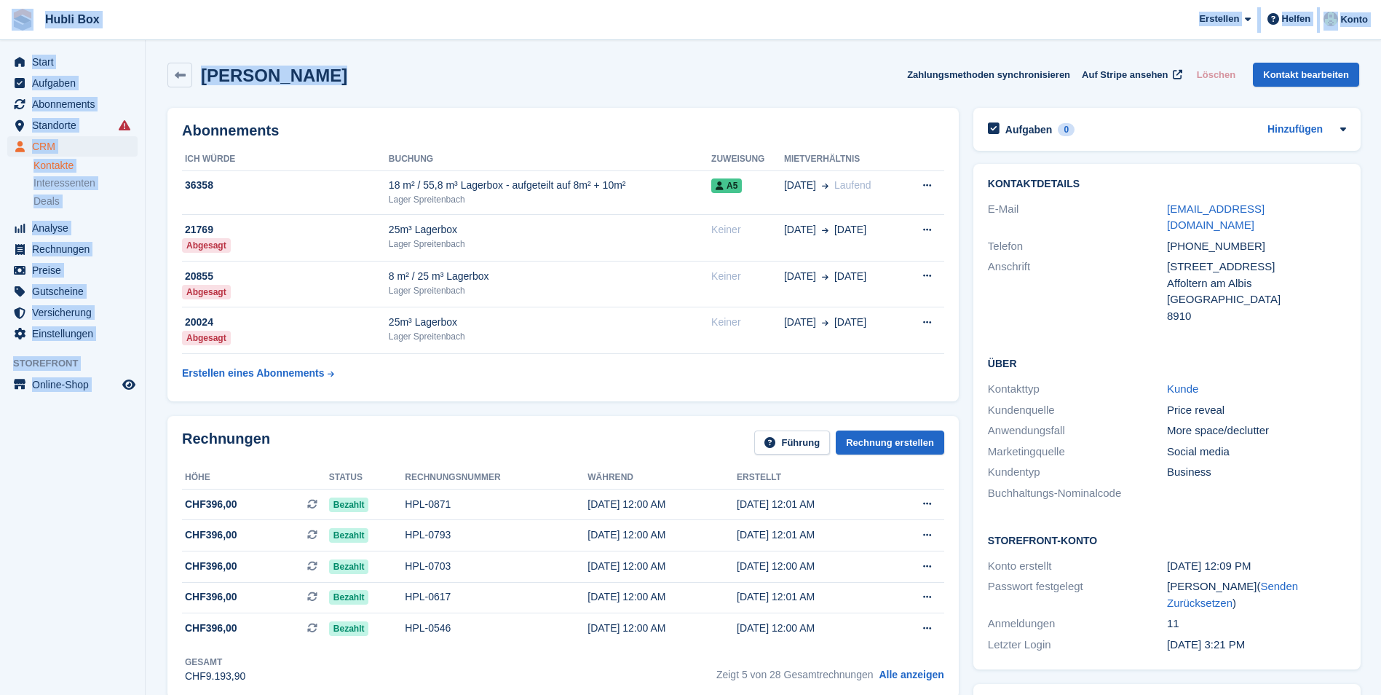
click at [286, 26] on span "Hubli Box Erstellen Abonnement Rechnung Kontakt Deal Rabatt Seite Helfen Chat-S…" at bounding box center [690, 19] width 1381 height 39
drag, startPoint x: 307, startPoint y: 71, endPoint x: 8, endPoint y: 28, distance: 301.5
click at [125, 26] on span "Hubli Box Erstellen Abonnement Rechnung Kontakt Deal Rabatt Seite Helfen Chat-S…" at bounding box center [690, 19] width 1381 height 39
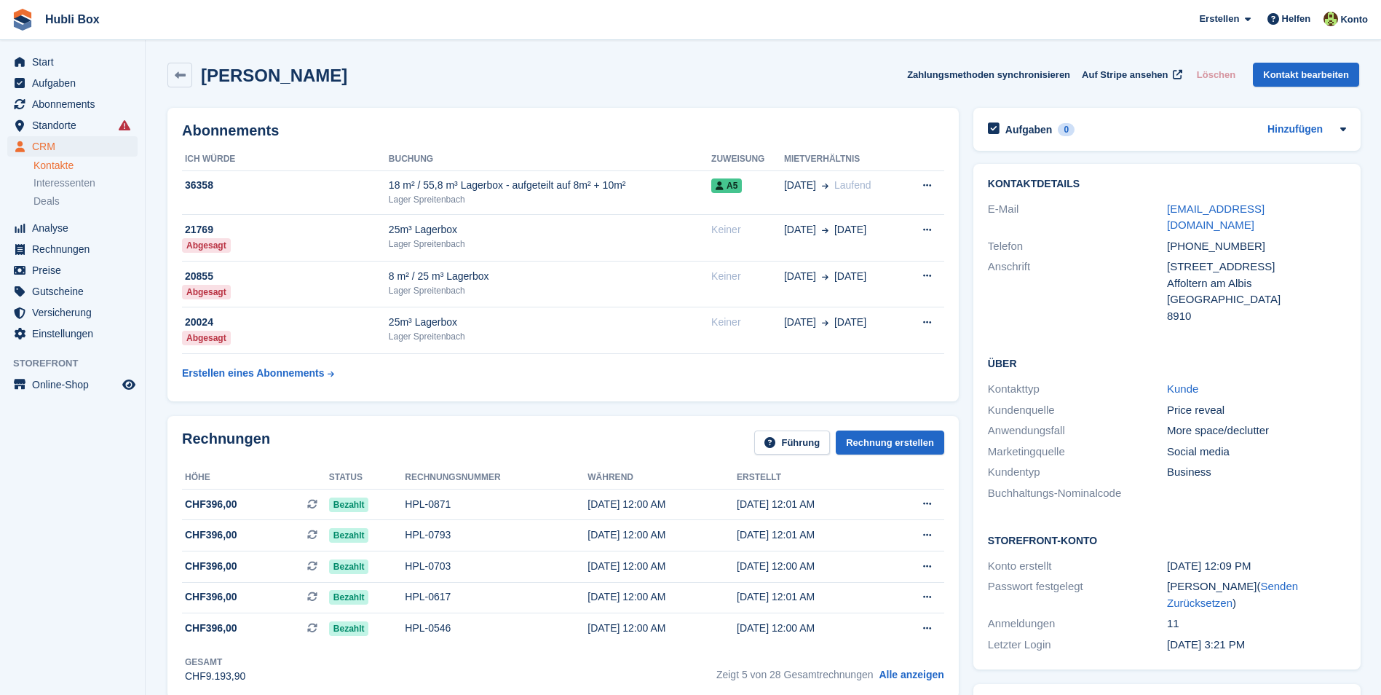
click at [125, 26] on span "Hubli Box Erstellen Abonnement Rechnung Kontakt Deal Rabatt Seite Helfen Chat-S…" at bounding box center [690, 19] width 1381 height 39
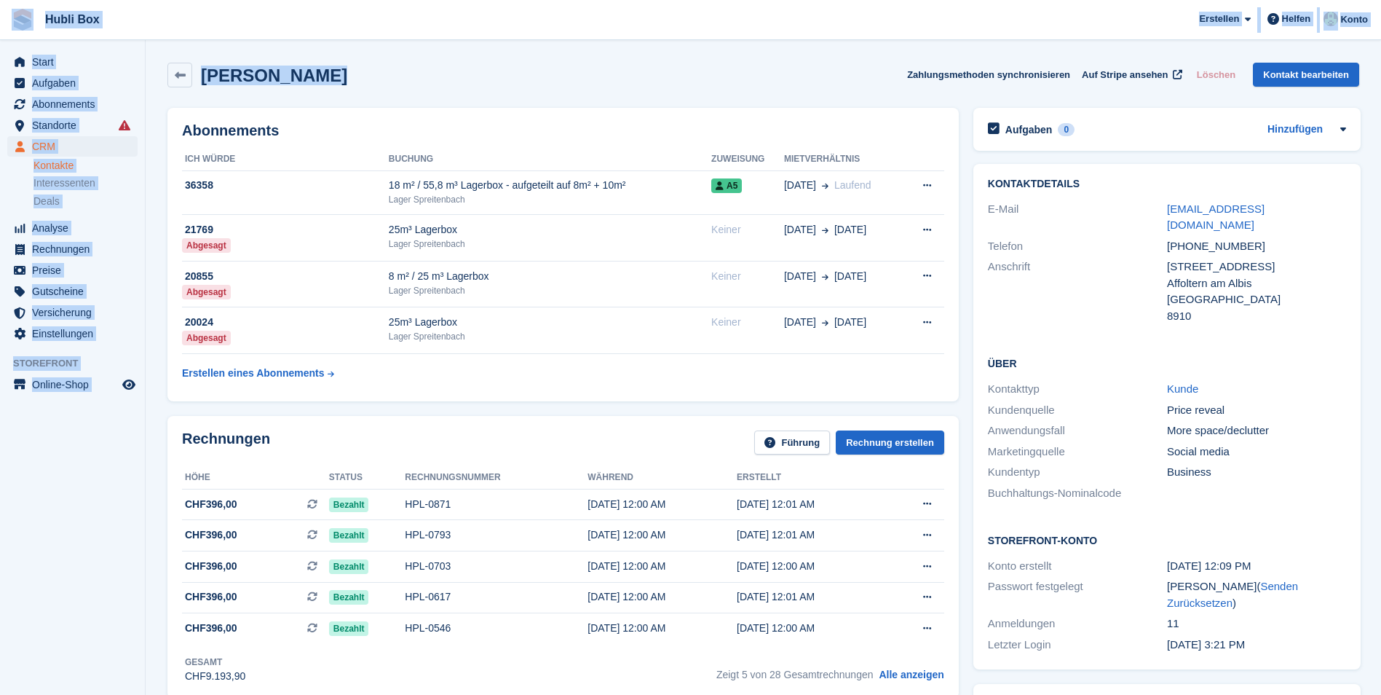
drag, startPoint x: 333, startPoint y: 90, endPoint x: 15, endPoint y: 37, distance: 322.6
click at [336, 25] on span "Hubli Box Erstellen Abonnement Rechnung Kontakt Deal Rabatt Seite Helfen Chat-S…" at bounding box center [690, 19] width 1381 height 39
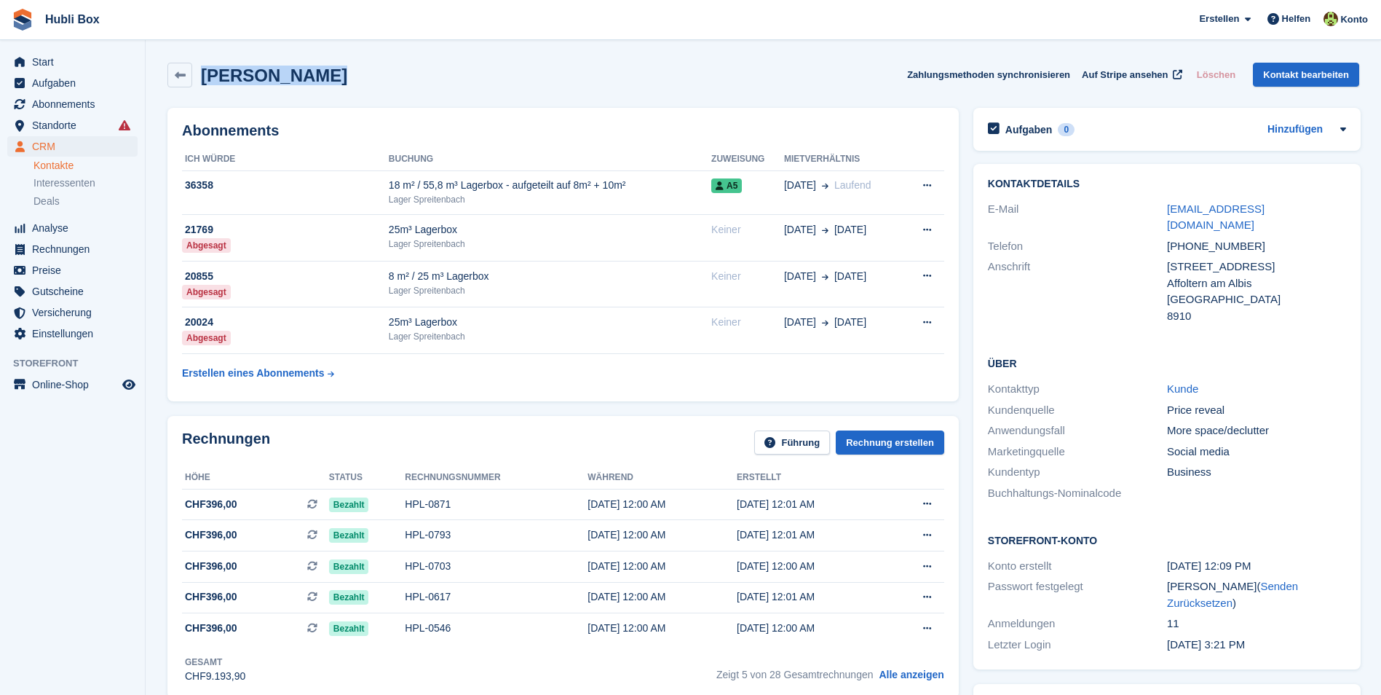
drag, startPoint x: 316, startPoint y: 84, endPoint x: -3, endPoint y: 12, distance: 326.9
click at [0, 12] on html "Hubli Box Erstellen Abonnement Rechnung Kontakt Deal Rabatt Seite Helfen Chat-S…" at bounding box center [690, 347] width 1381 height 695
click at [145, 24] on span "Hubli Box Erstellen Abonnement Rechnung Kontakt Deal Rabatt Seite Helfen Chat-S…" at bounding box center [690, 19] width 1381 height 39
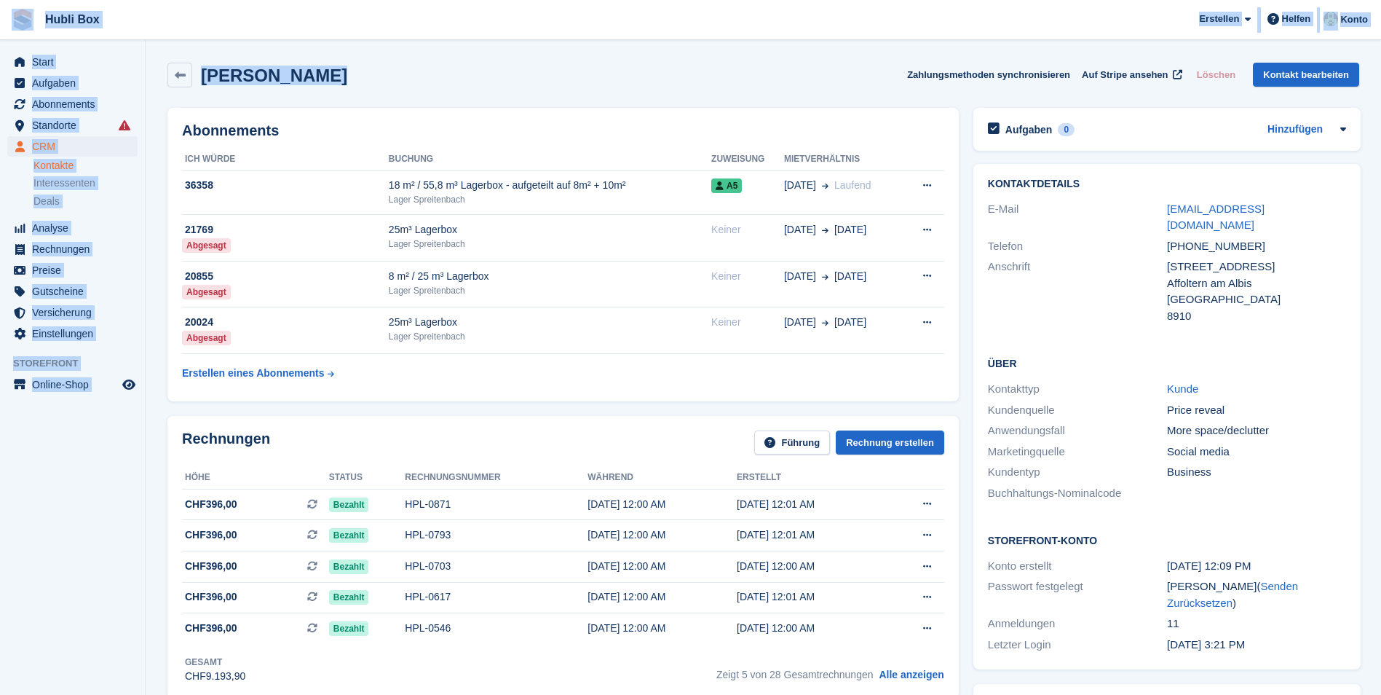
drag, startPoint x: 328, startPoint y: 78, endPoint x: 10, endPoint y: 29, distance: 321.9
click at [201, 23] on span "Hubli Box Erstellen Abonnement Rechnung Kontakt Deal Rabatt Seite Helfen Chat-S…" at bounding box center [690, 19] width 1381 height 39
drag, startPoint x: 321, startPoint y: 71, endPoint x: 6, endPoint y: 34, distance: 317.4
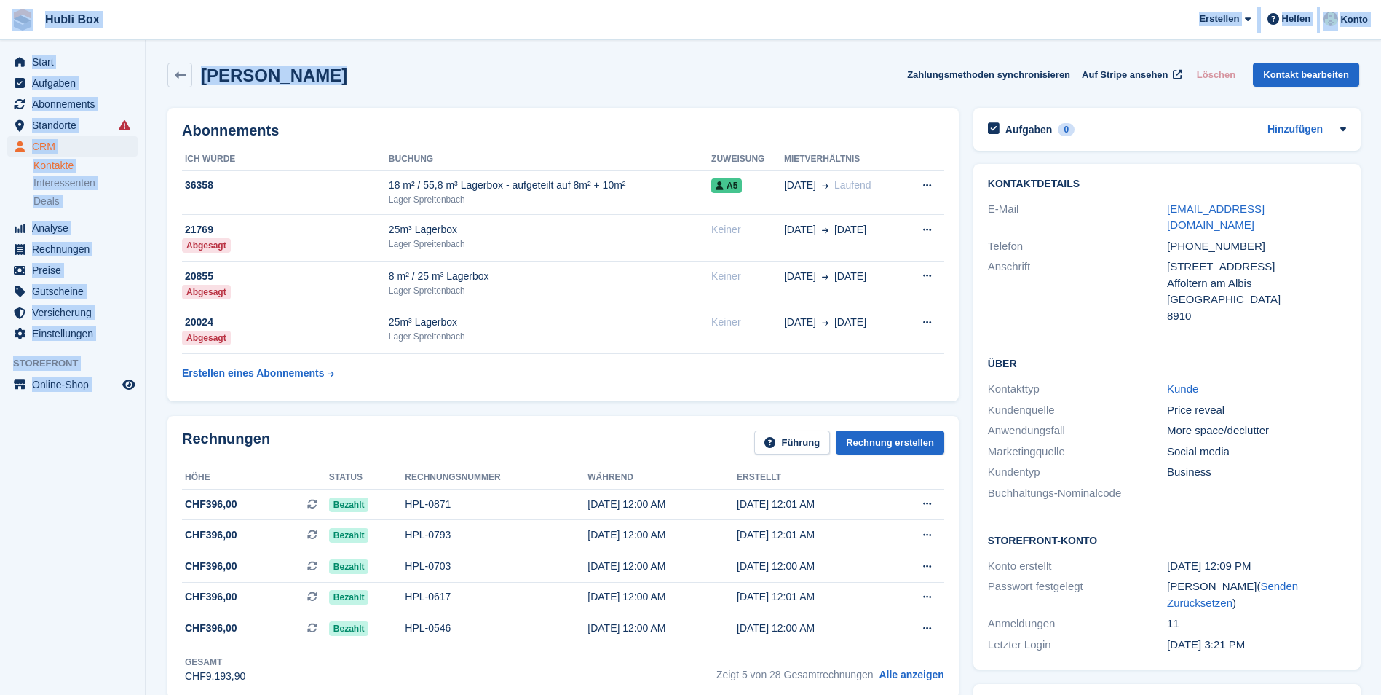
click at [327, 23] on span "Hubli Box Erstellen Abonnement Rechnung Kontakt Deal Rabatt Seite Helfen Chat-S…" at bounding box center [690, 19] width 1381 height 39
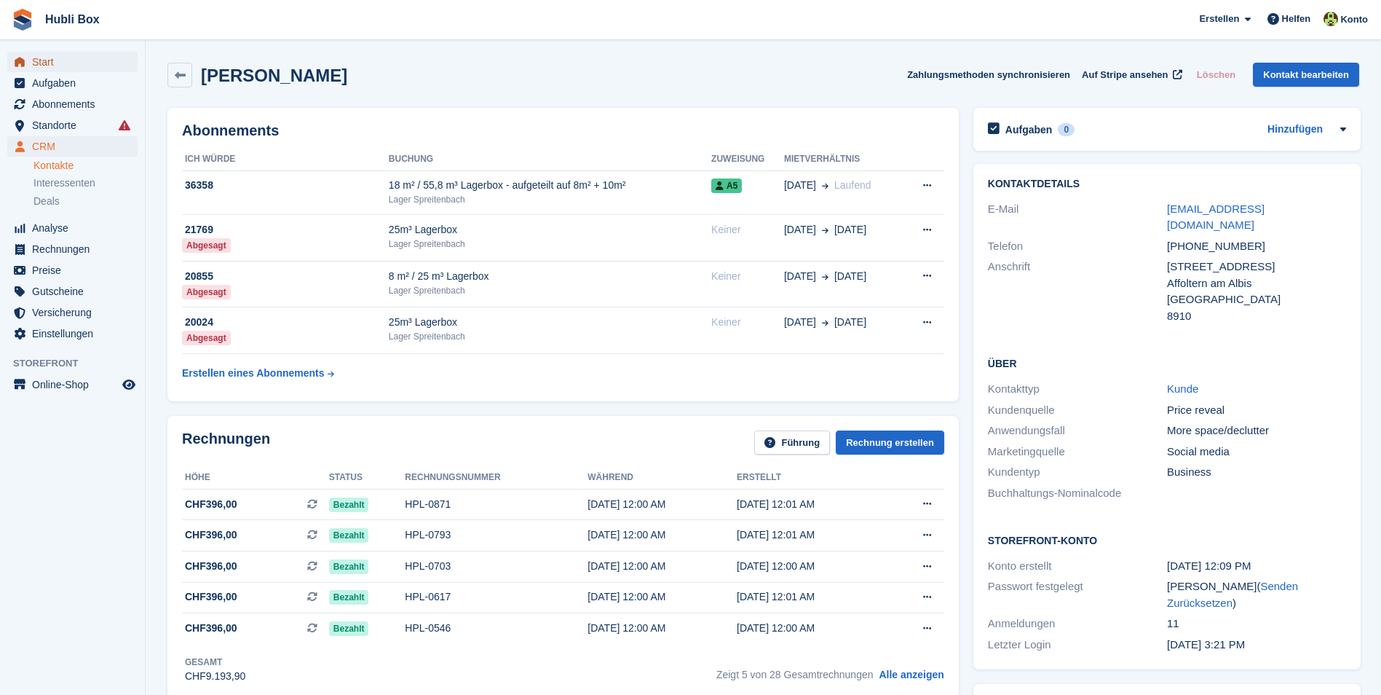
click at [74, 68] on span "Start" at bounding box center [75, 62] width 87 height 20
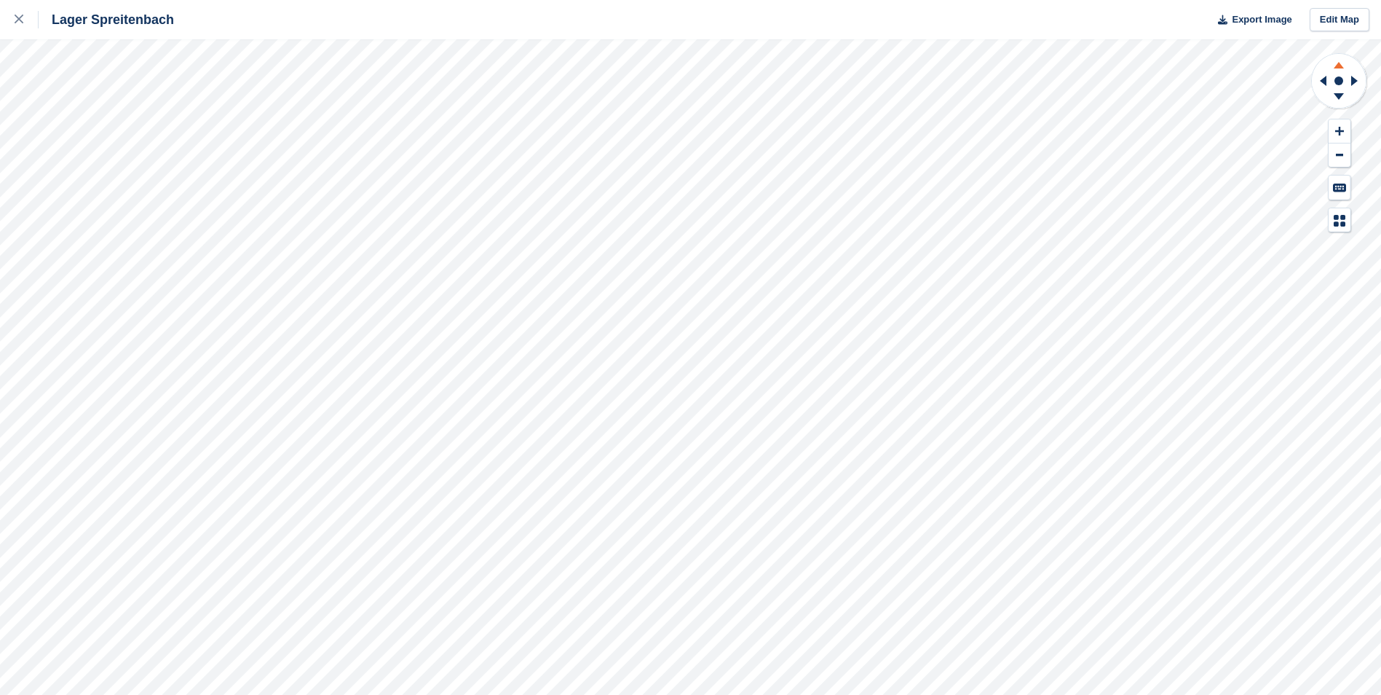
click at [1341, 68] on icon at bounding box center [1339, 65] width 10 height 7
click at [1336, 96] on icon at bounding box center [1339, 99] width 38 height 18
